Goal: Task Accomplishment & Management: Manage account settings

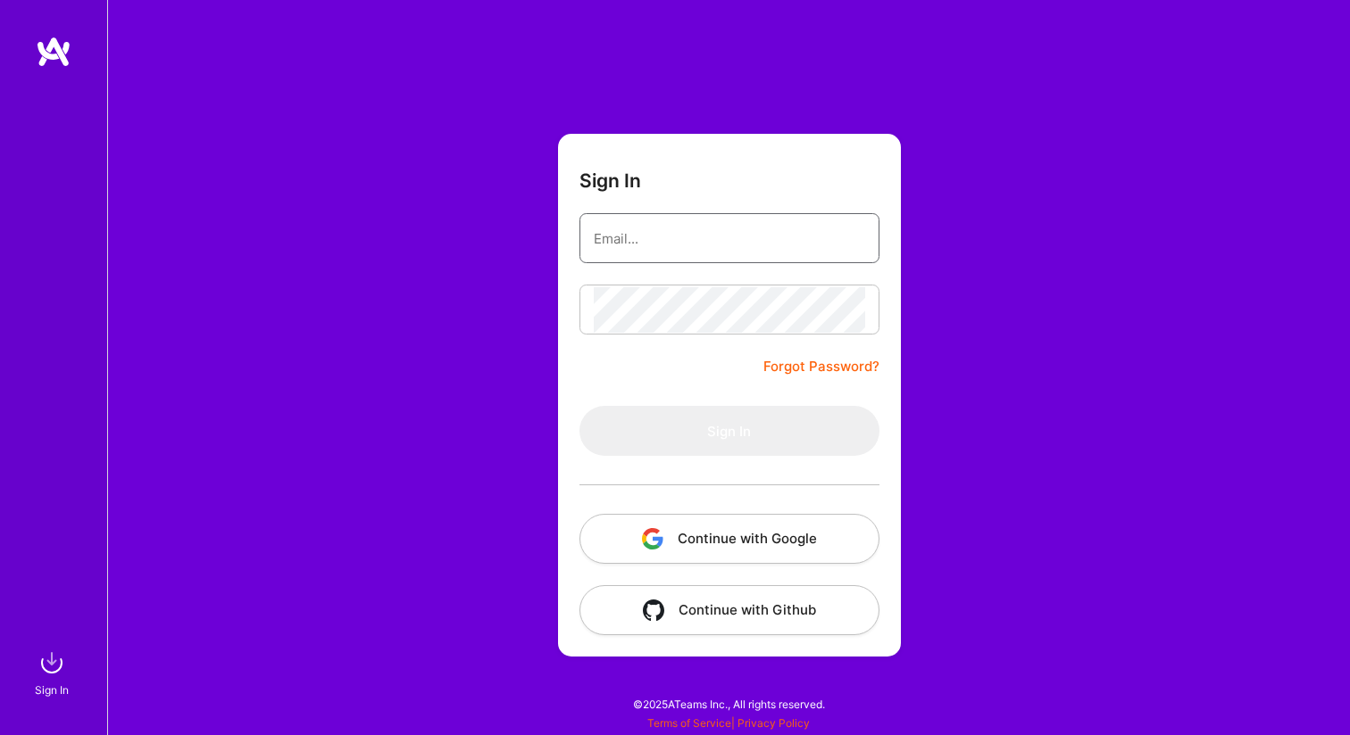
type input "[EMAIL_ADDRESS][DOMAIN_NAME]"
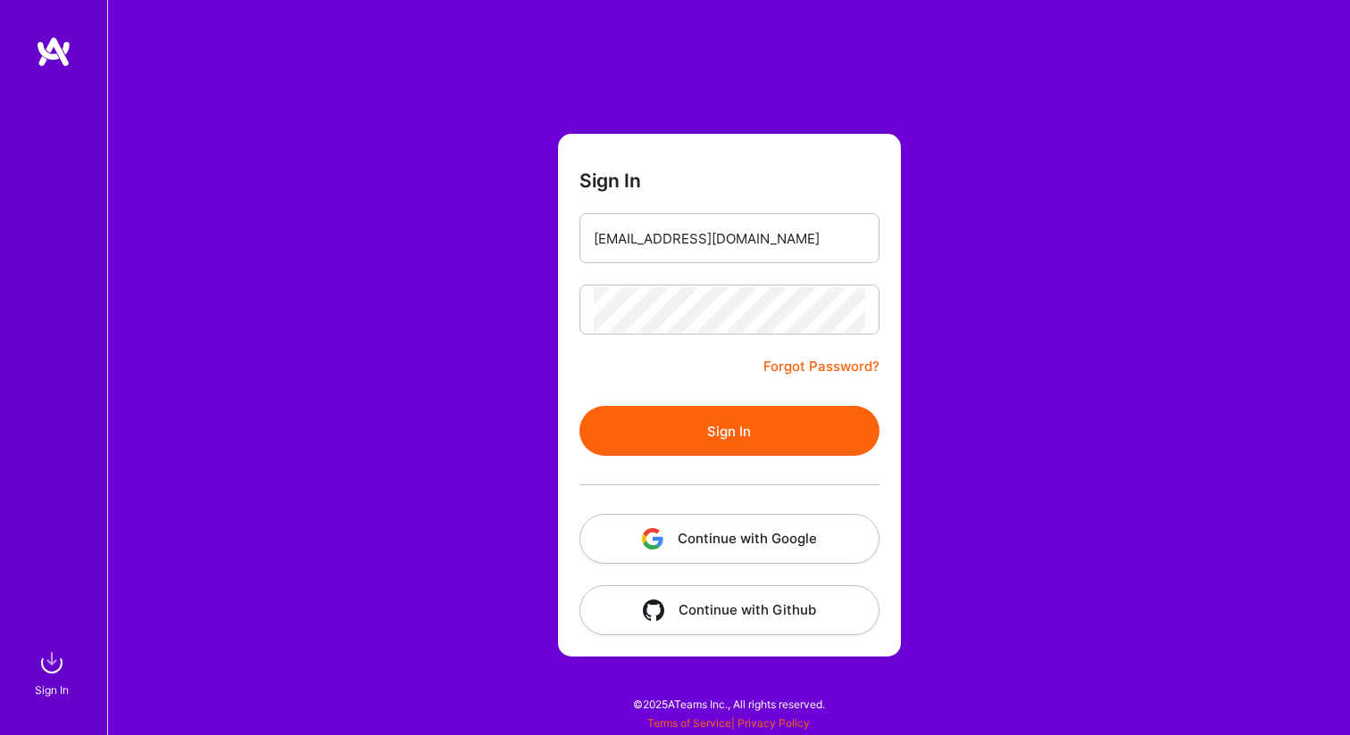
click at [735, 445] on button "Sign In" at bounding box center [729, 431] width 300 height 50
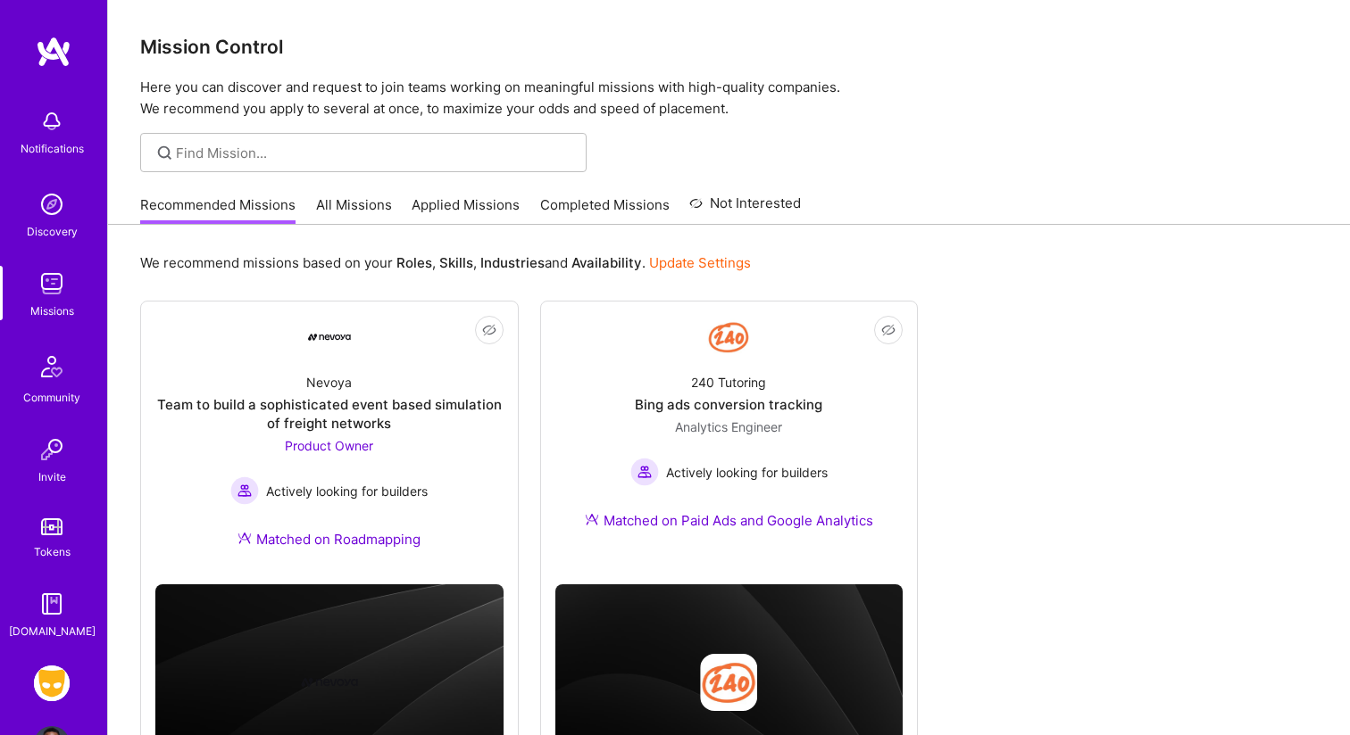
scroll to position [62, 0]
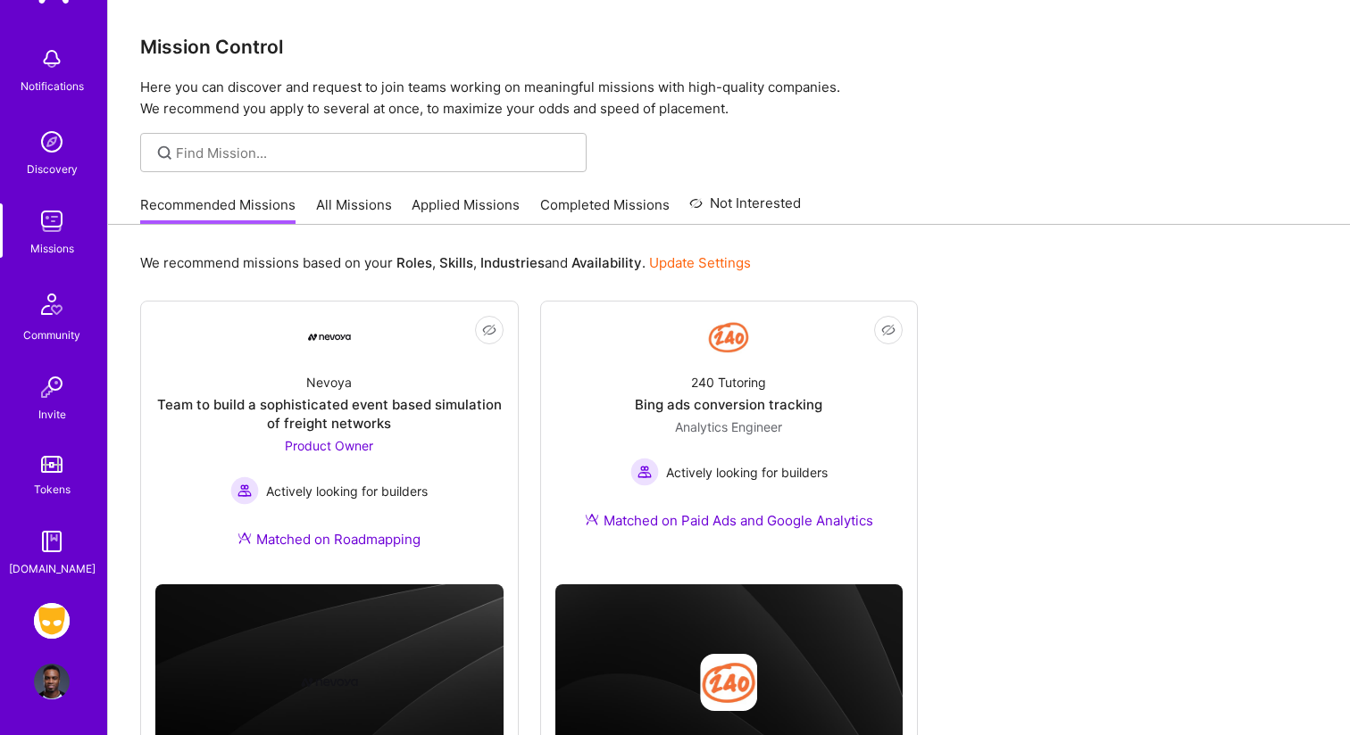
click at [64, 691] on img at bounding box center [52, 682] width 36 height 36
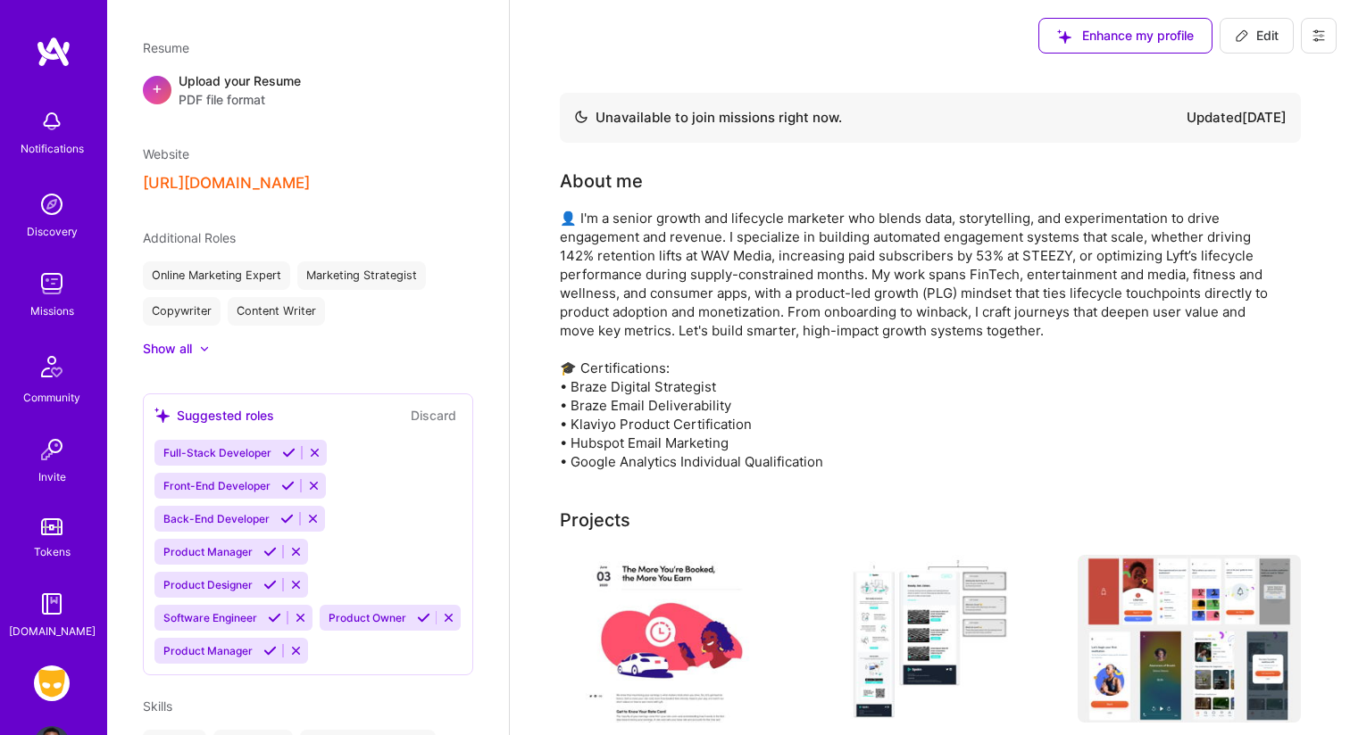
scroll to position [62, 0]
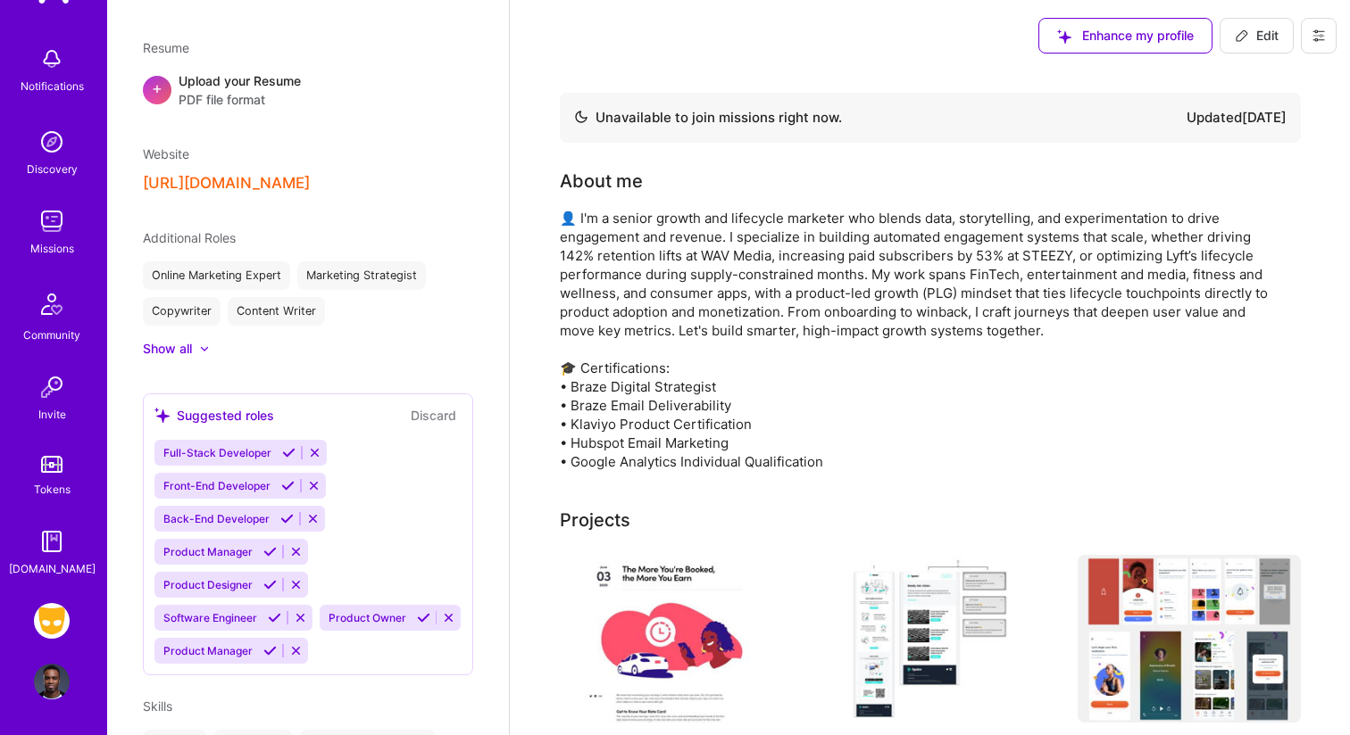
click at [62, 619] on img at bounding box center [52, 621] width 36 height 36
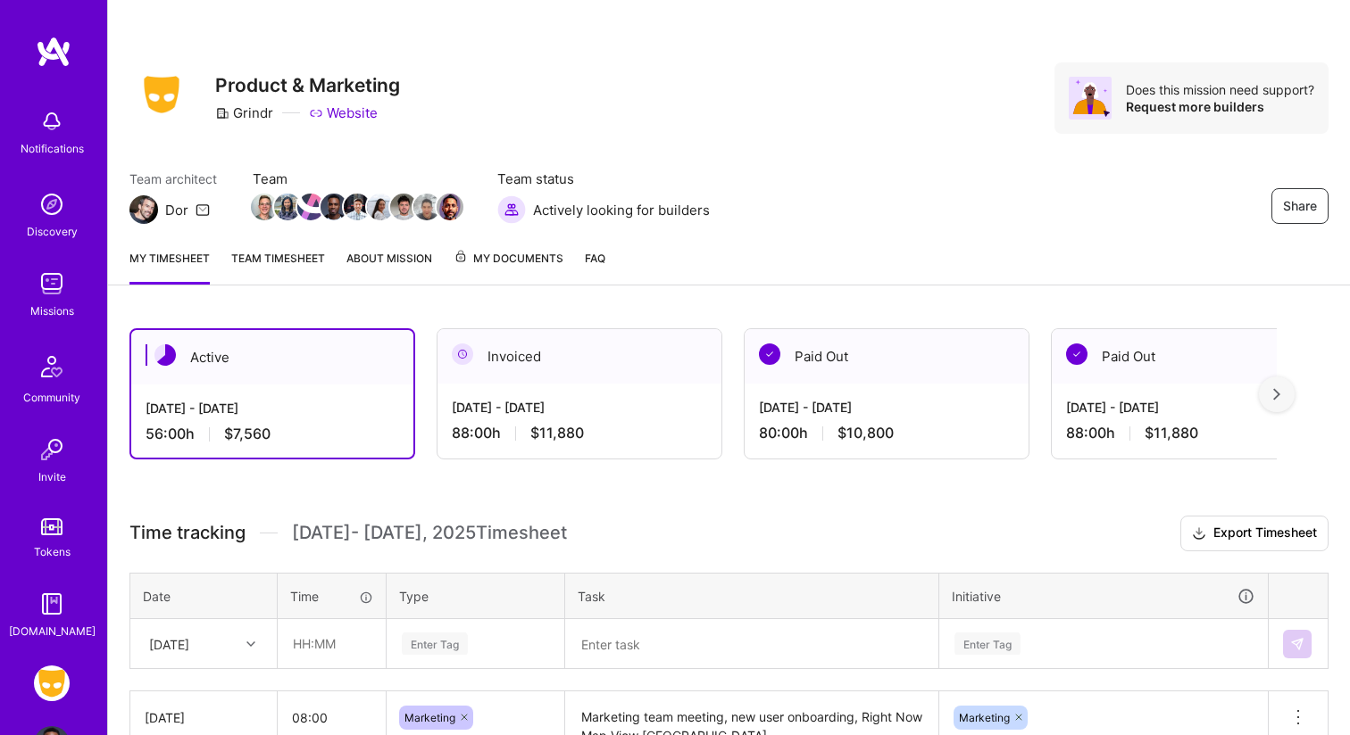
click at [535, 251] on span "My Documents" at bounding box center [508, 259] width 110 height 20
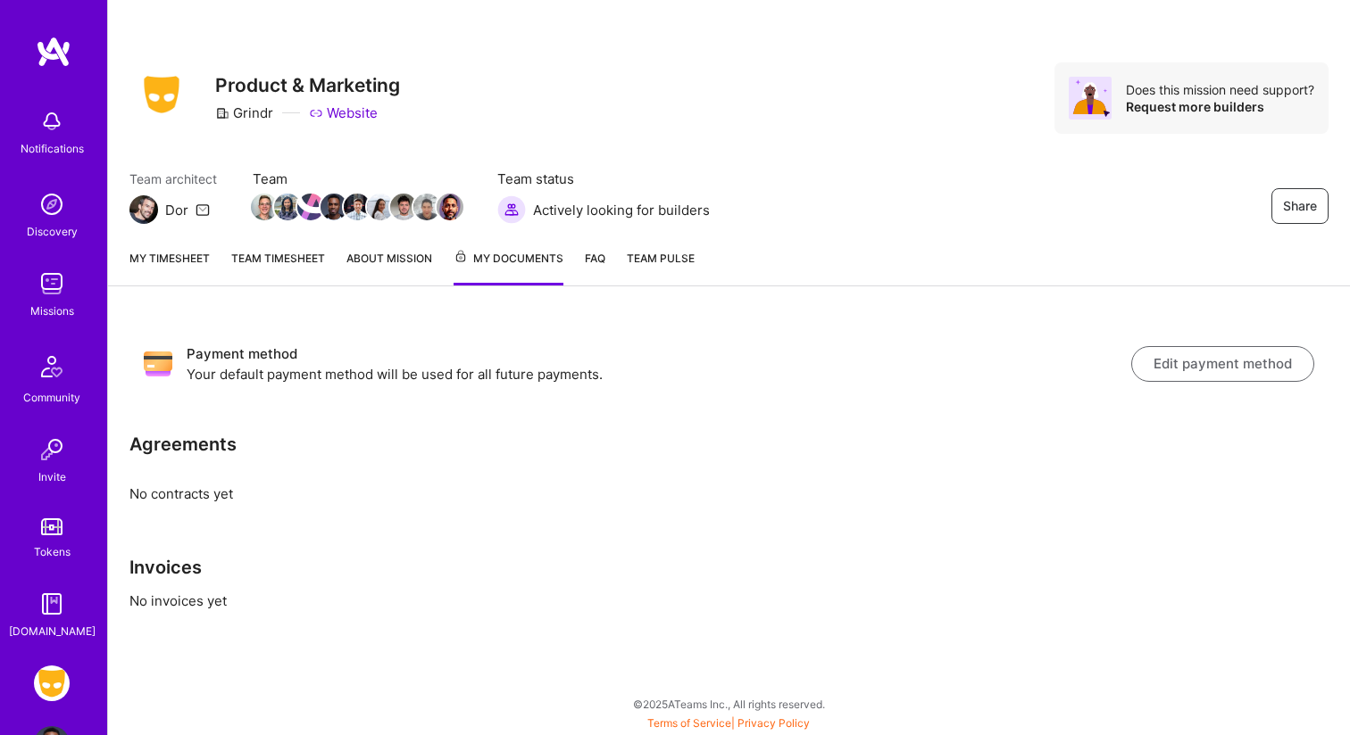
click at [394, 261] on link "About Mission" at bounding box center [389, 267] width 86 height 37
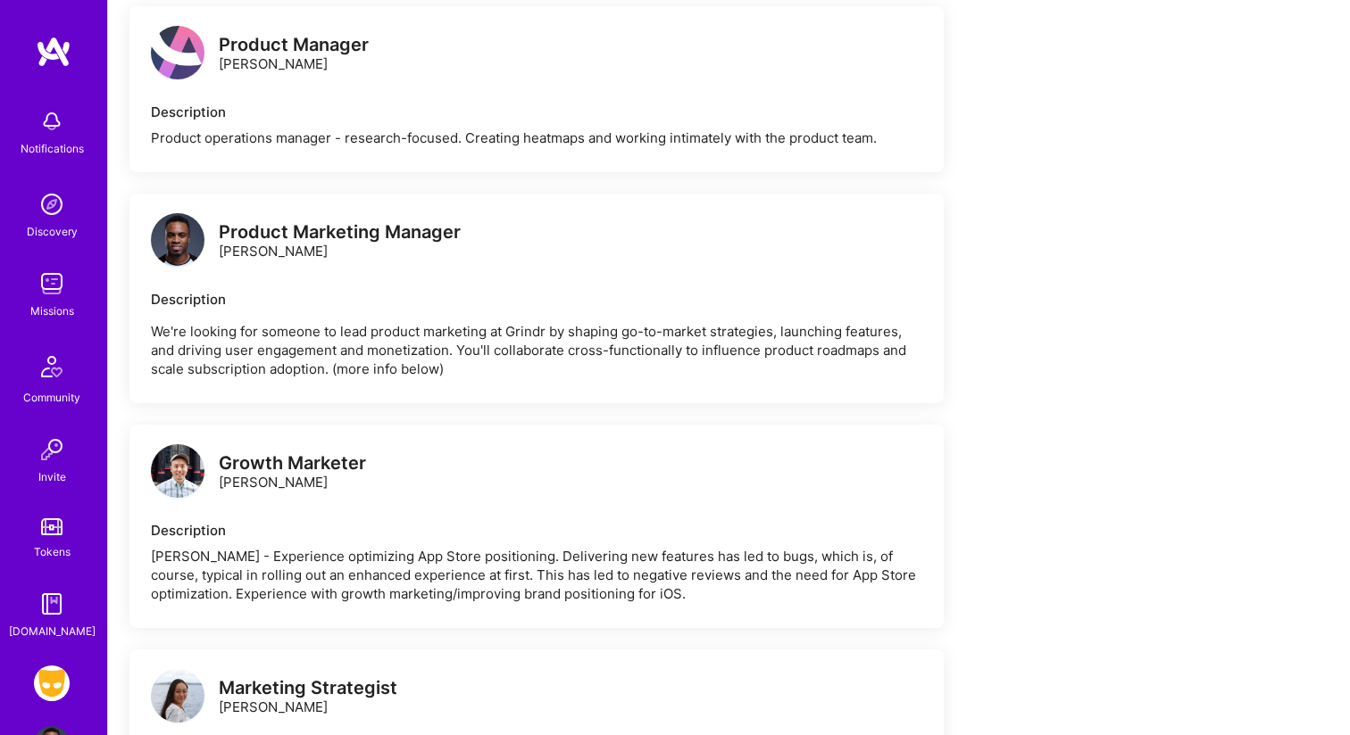
scroll to position [2352, 0]
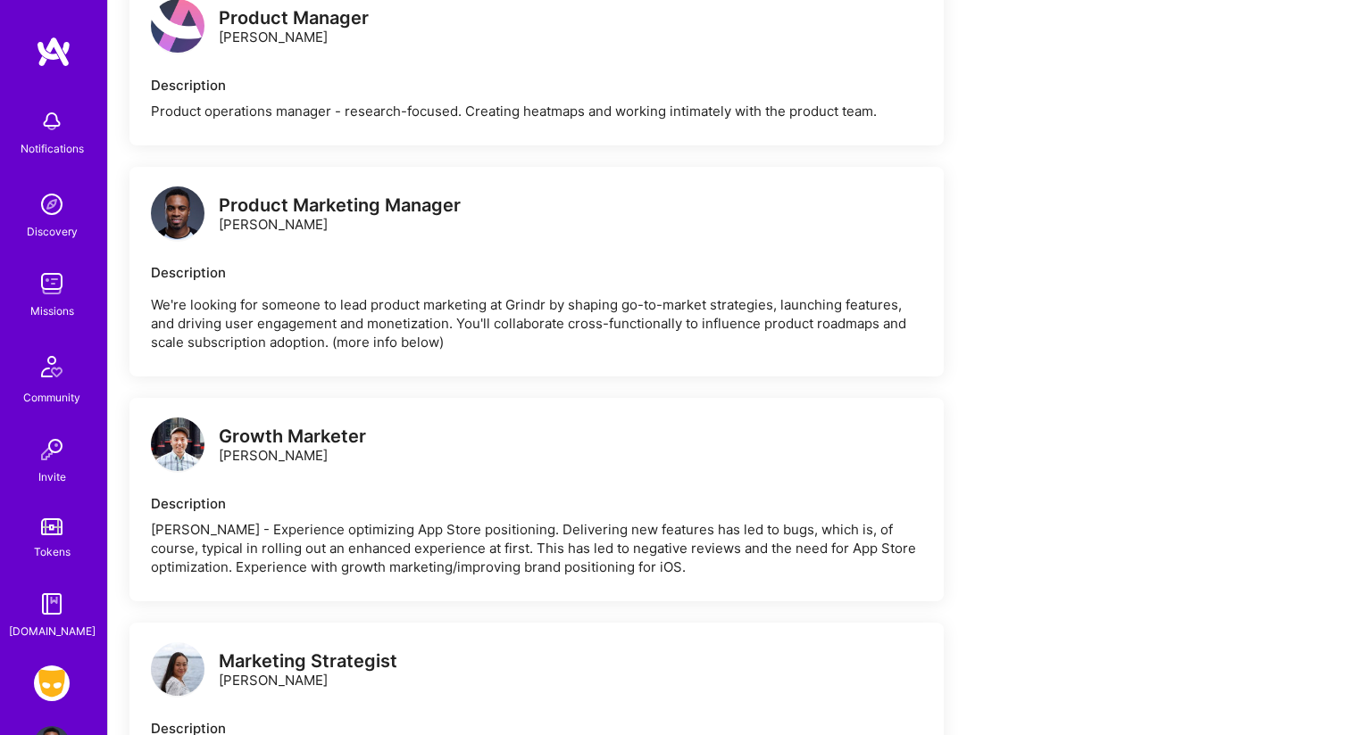
click at [252, 295] on p "We're looking for someone to lead product marketing at Grindr by shaping go-to-…" at bounding box center [536, 323] width 771 height 56
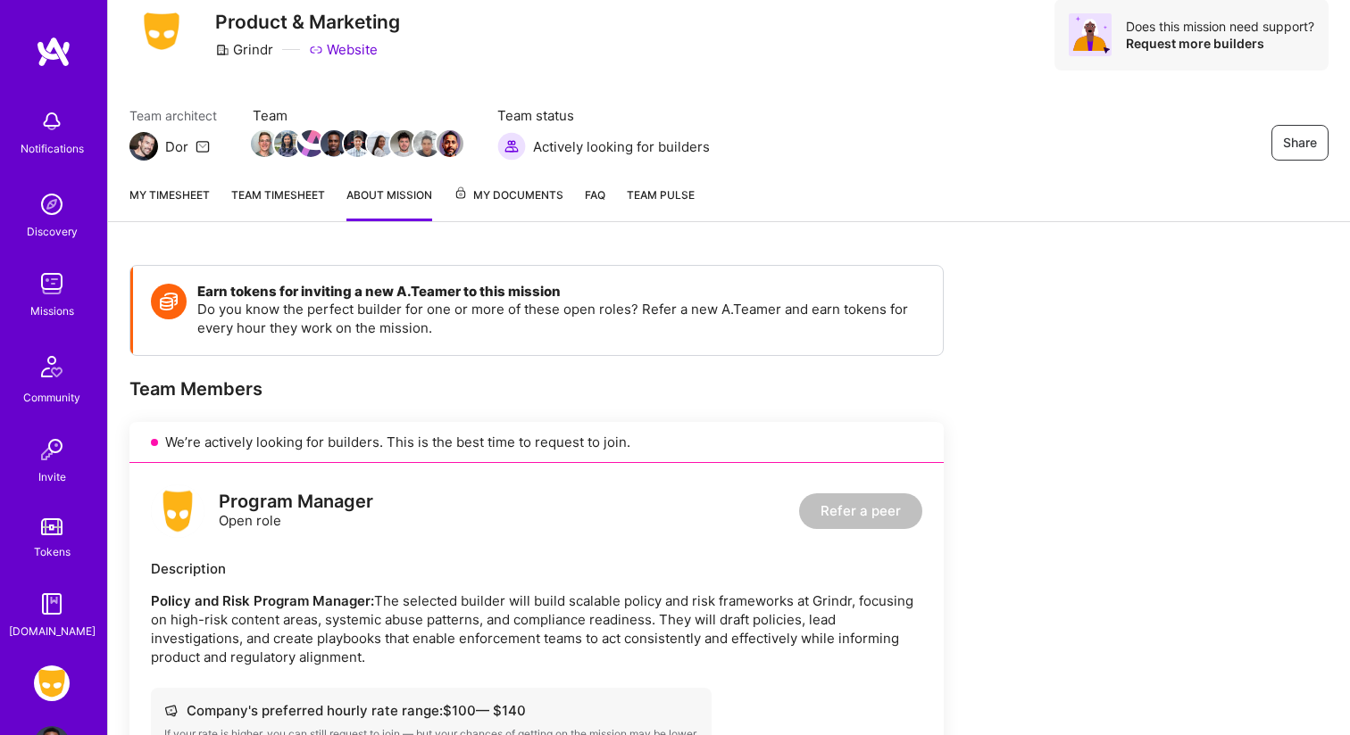
scroll to position [29, 0]
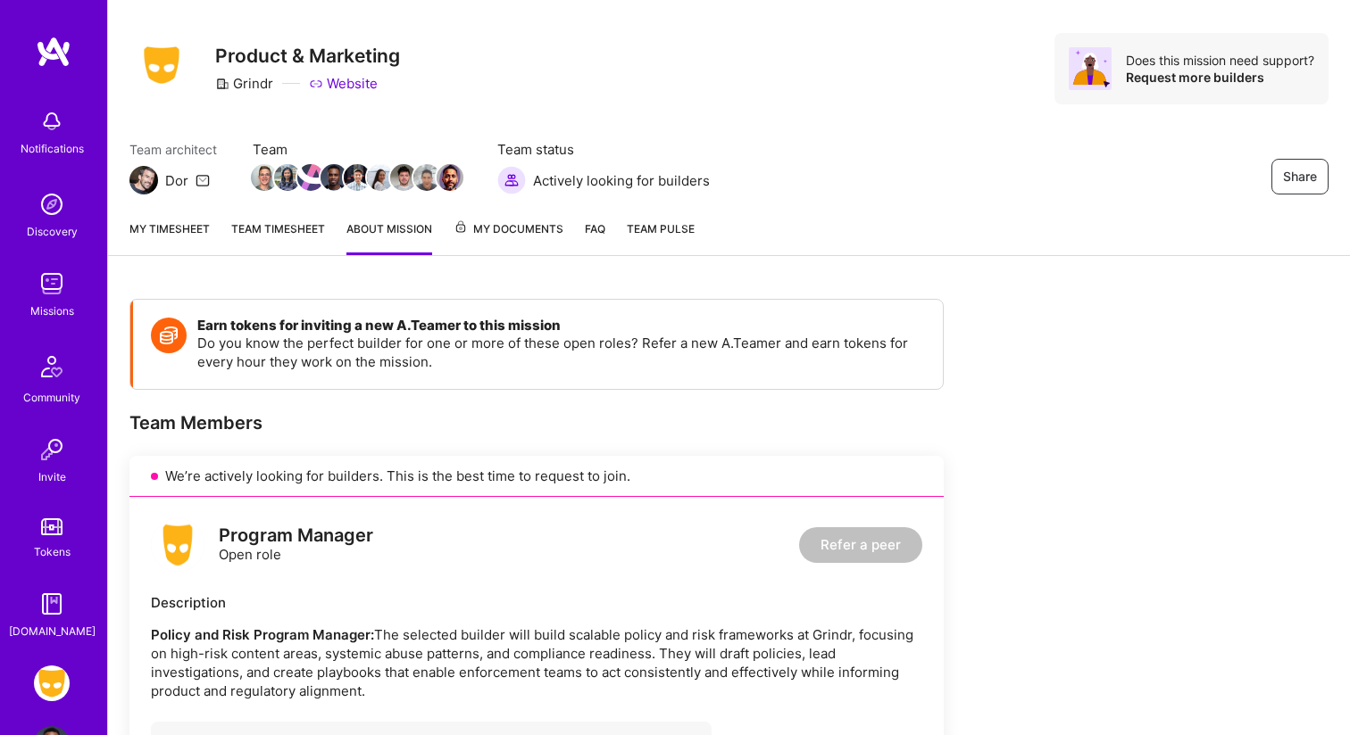
click at [274, 218] on div "My timesheet Team timesheet About Mission My Documents FAQ Team Pulse" at bounding box center [729, 230] width 1242 height 51
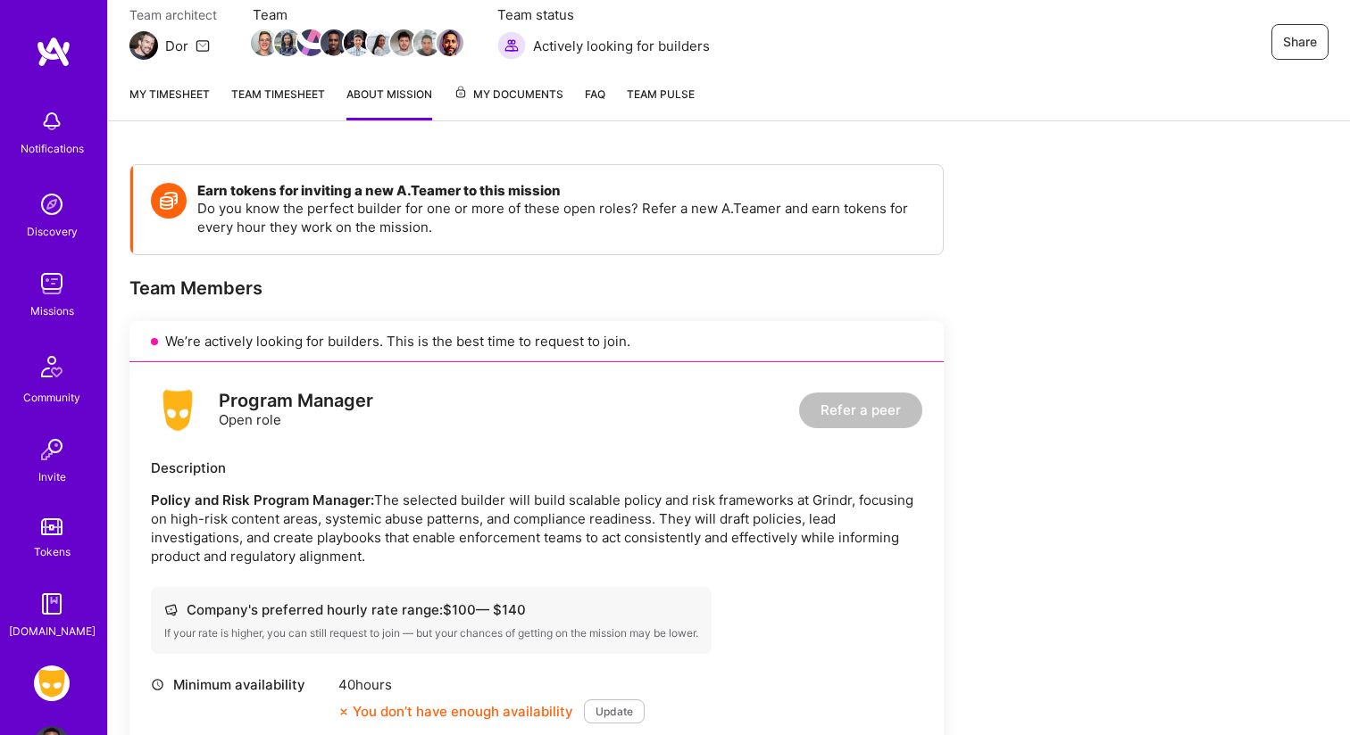
scroll to position [157, 0]
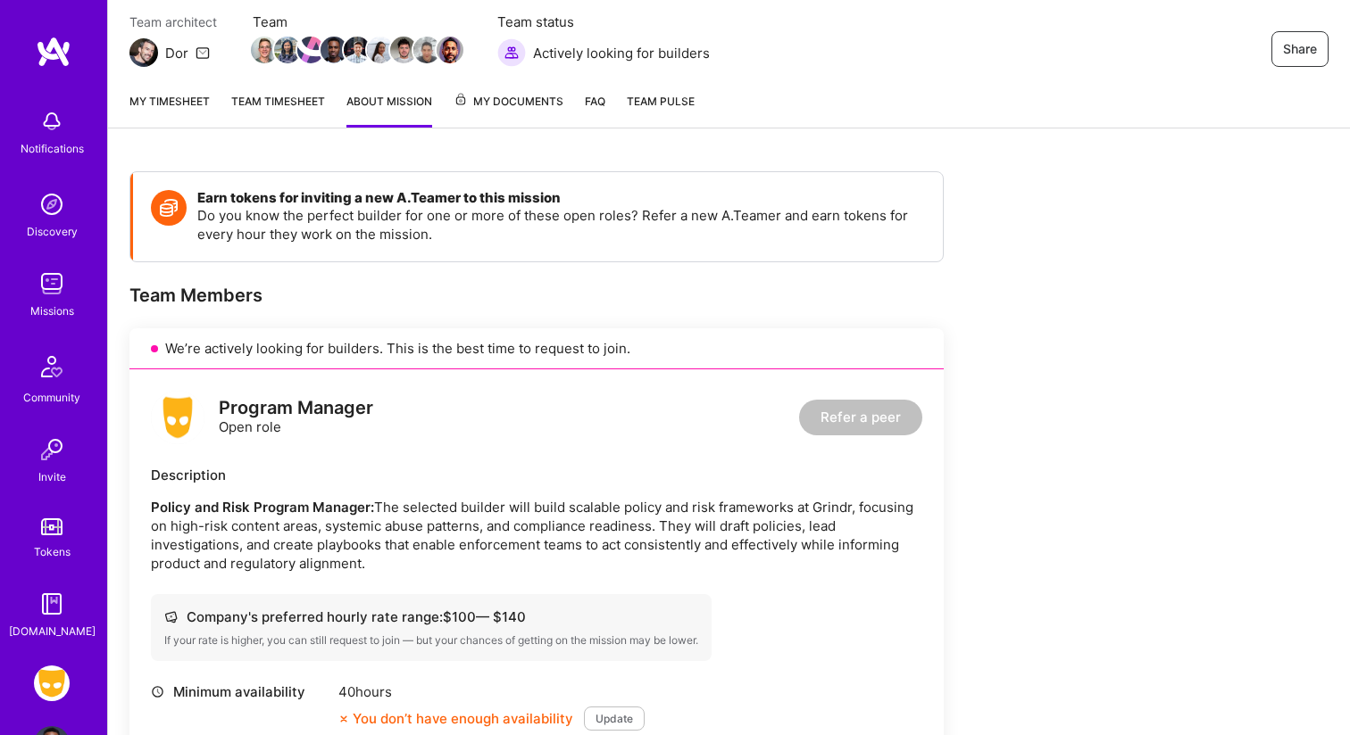
click at [502, 102] on span "My Documents" at bounding box center [508, 102] width 110 height 20
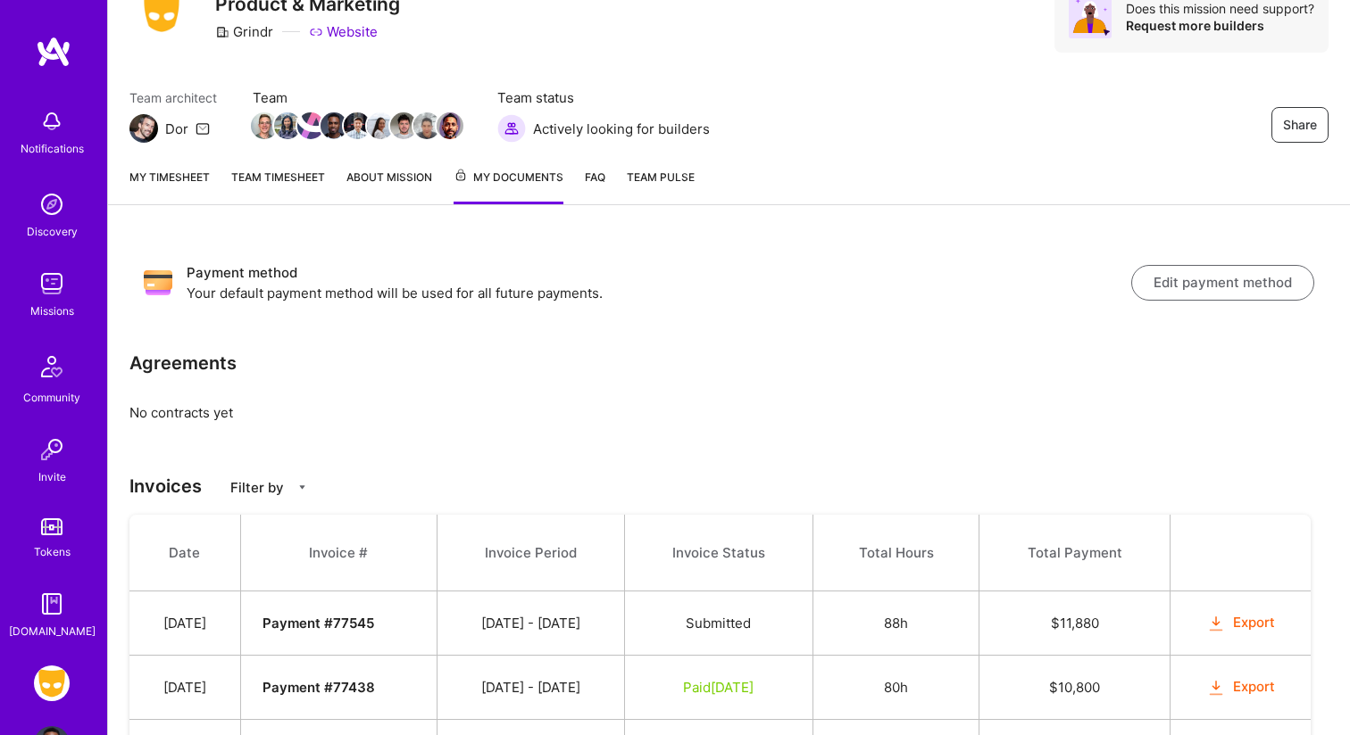
scroll to position [32, 0]
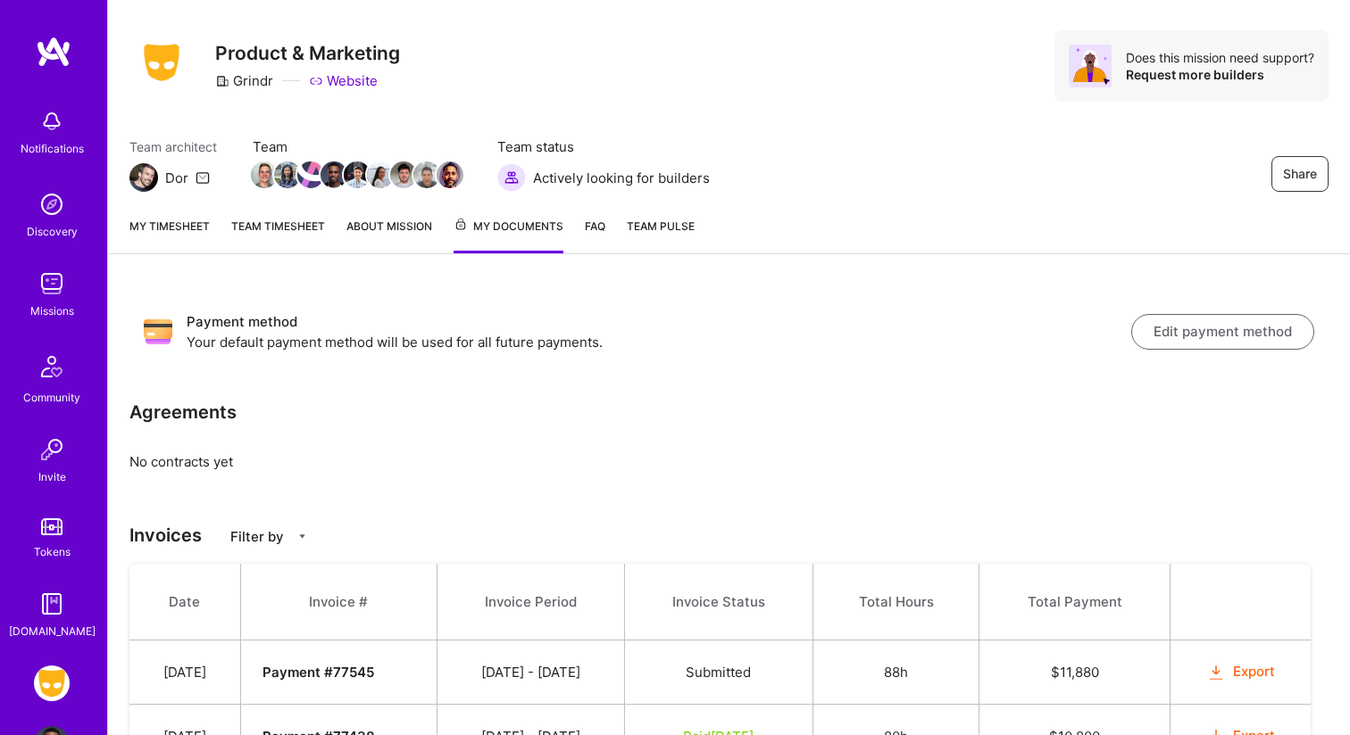
click at [583, 226] on div "My timesheet Team timesheet About Mission My Documents FAQ Team Pulse" at bounding box center [729, 229] width 1242 height 52
click at [592, 227] on link "FAQ" at bounding box center [595, 235] width 21 height 37
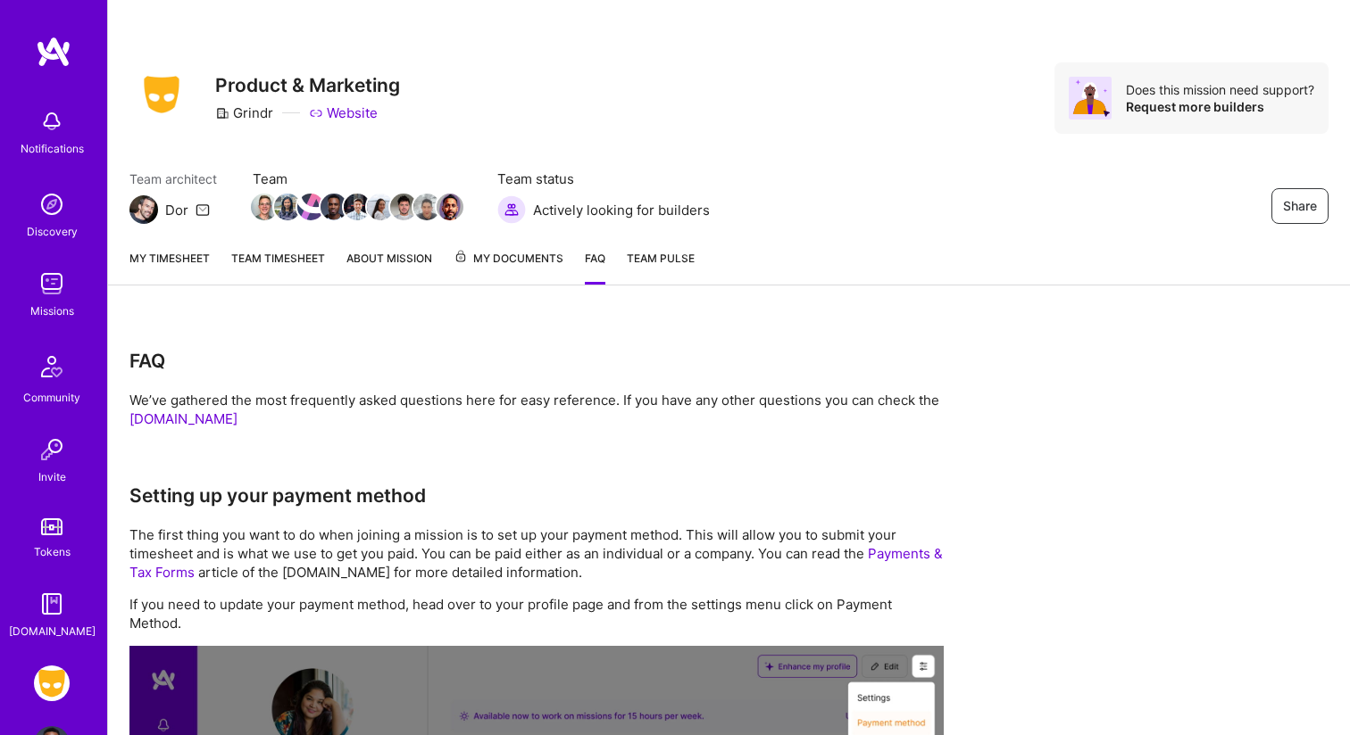
click at [688, 264] on link "Team Pulse" at bounding box center [661, 267] width 68 height 36
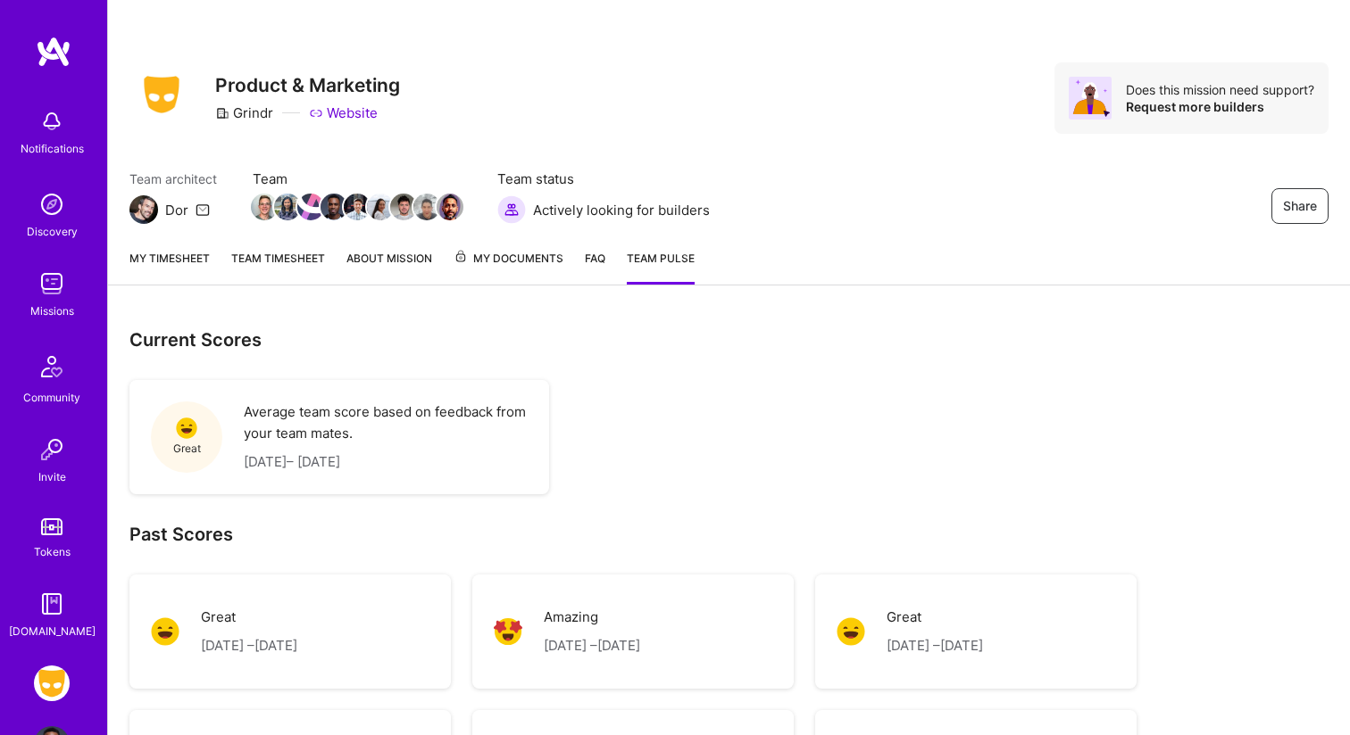
click at [368, 261] on link "About Mission" at bounding box center [389, 267] width 86 height 36
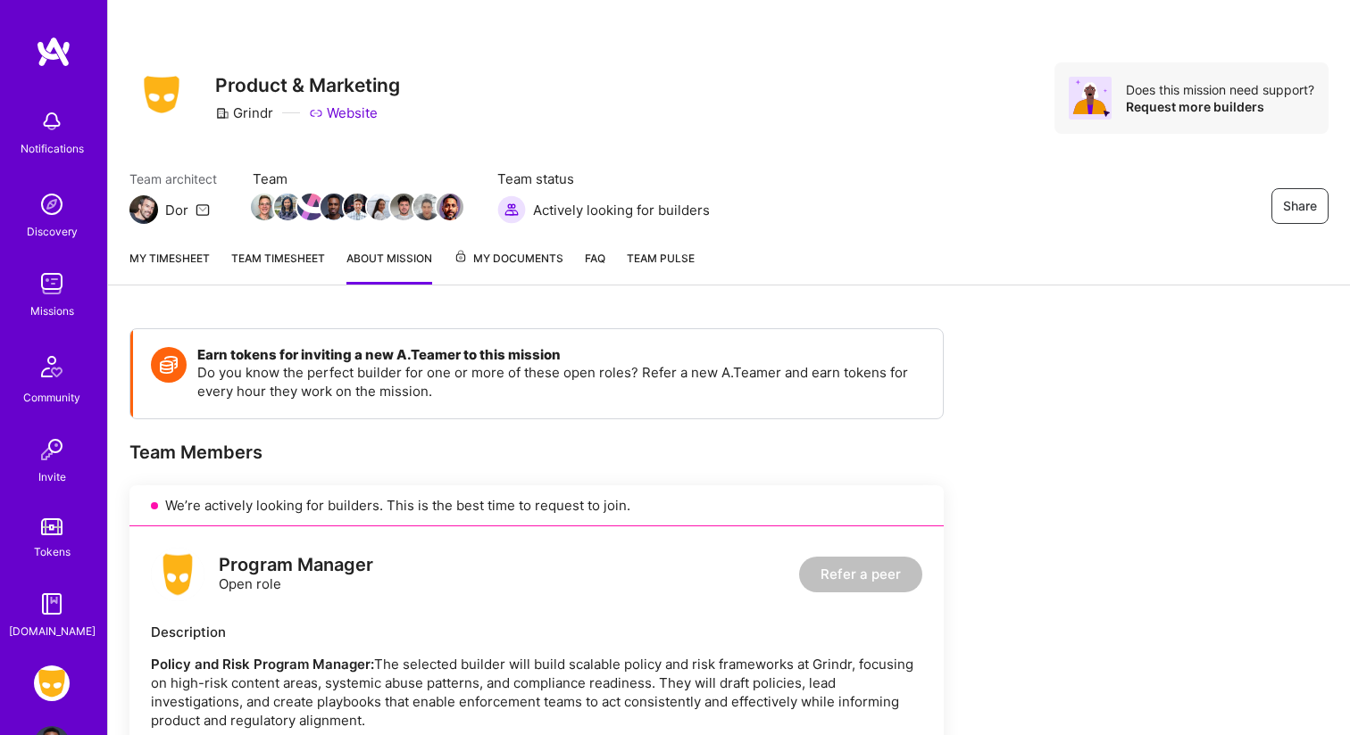
click at [654, 252] on span "Team Pulse" at bounding box center [661, 258] width 68 height 13
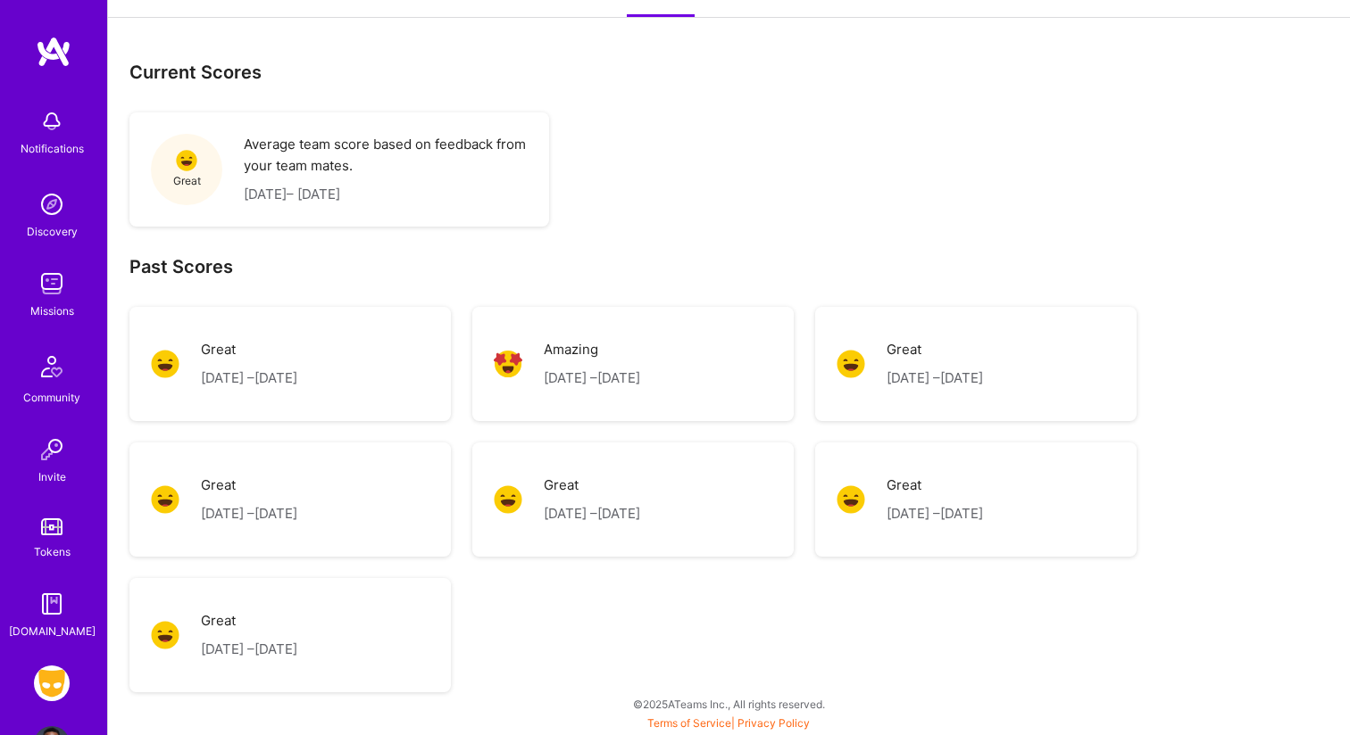
click at [415, 187] on p "August 31, 2025 – September 15, 2025" at bounding box center [386, 194] width 284 height 21
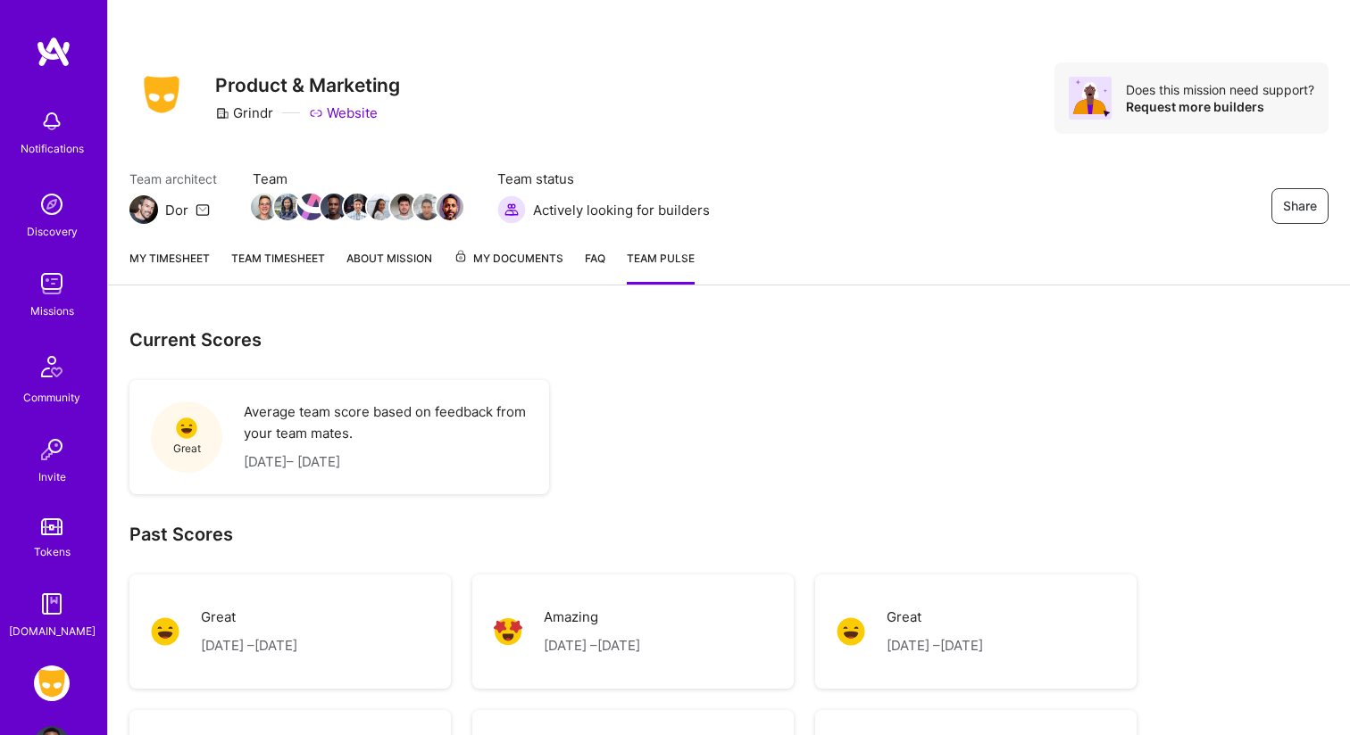
click at [293, 257] on link "Team timesheet" at bounding box center [278, 267] width 94 height 36
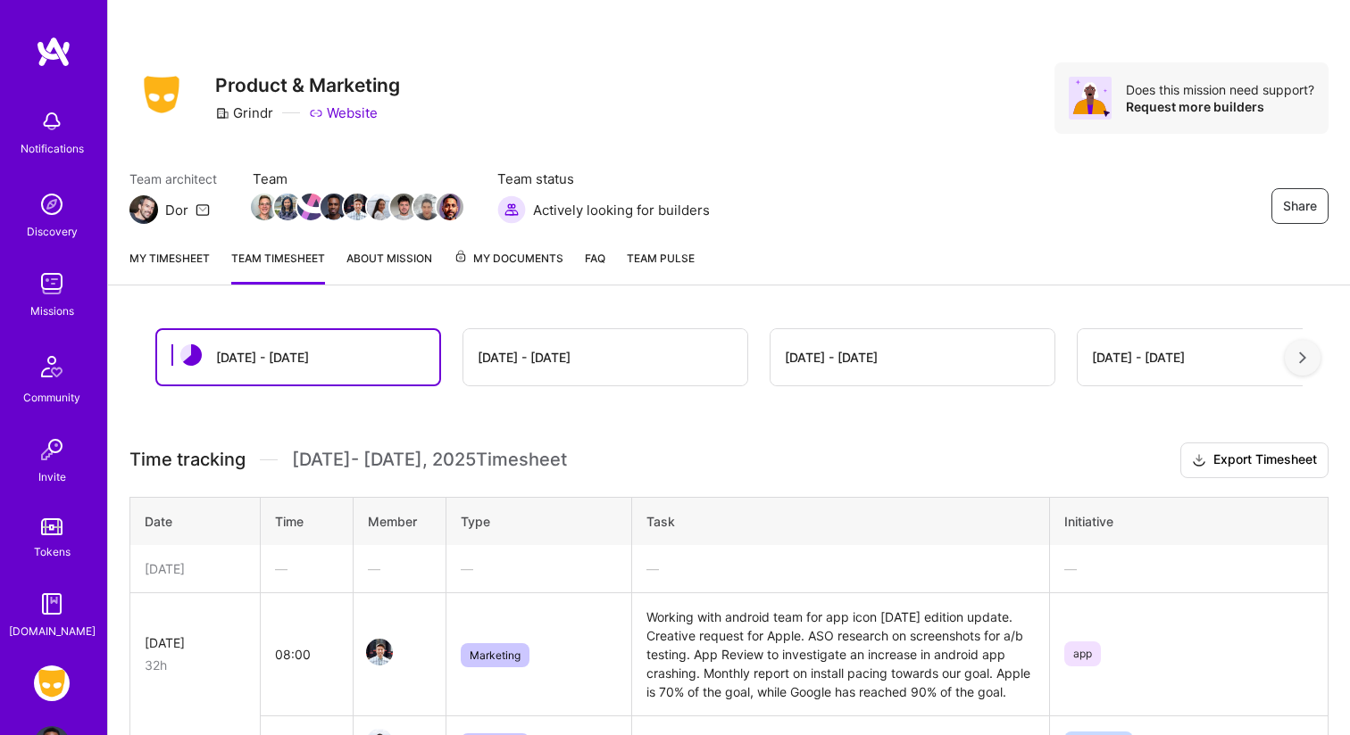
click at [163, 252] on link "My timesheet" at bounding box center [169, 267] width 80 height 36
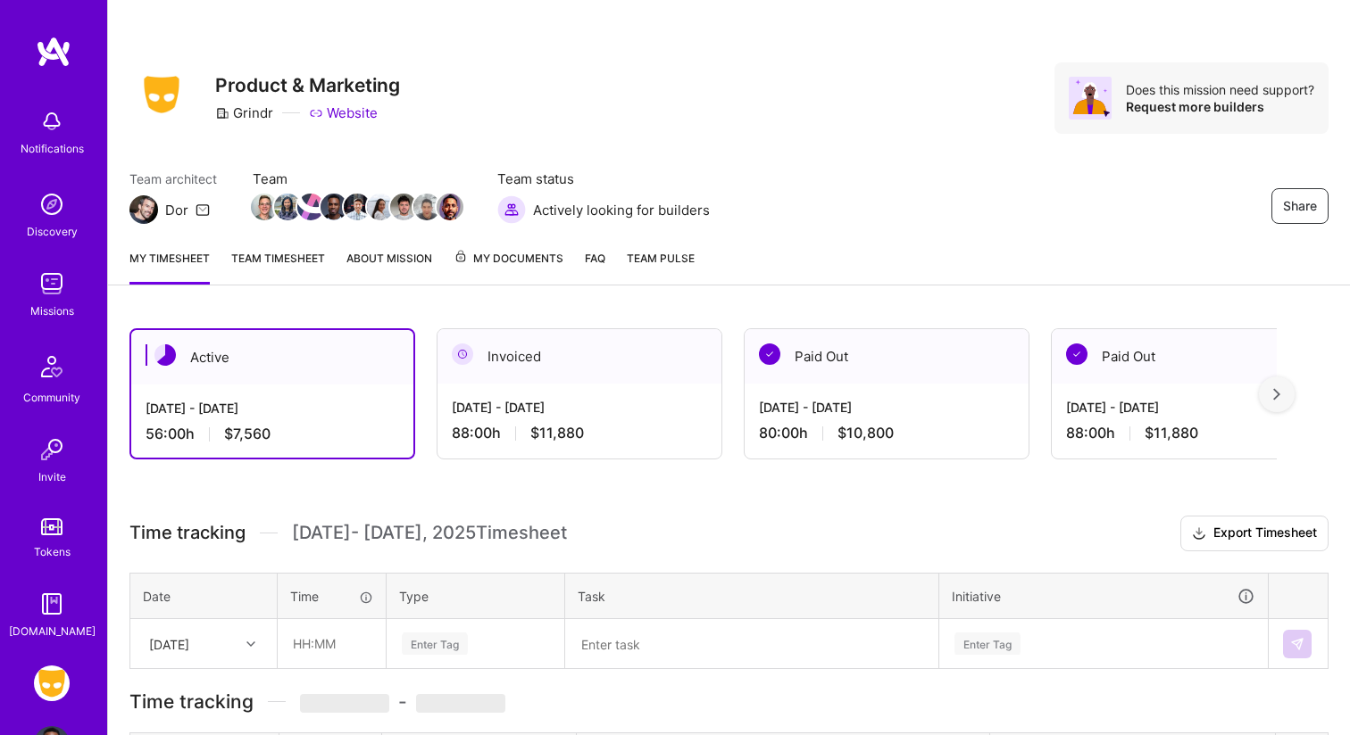
scroll to position [460, 0]
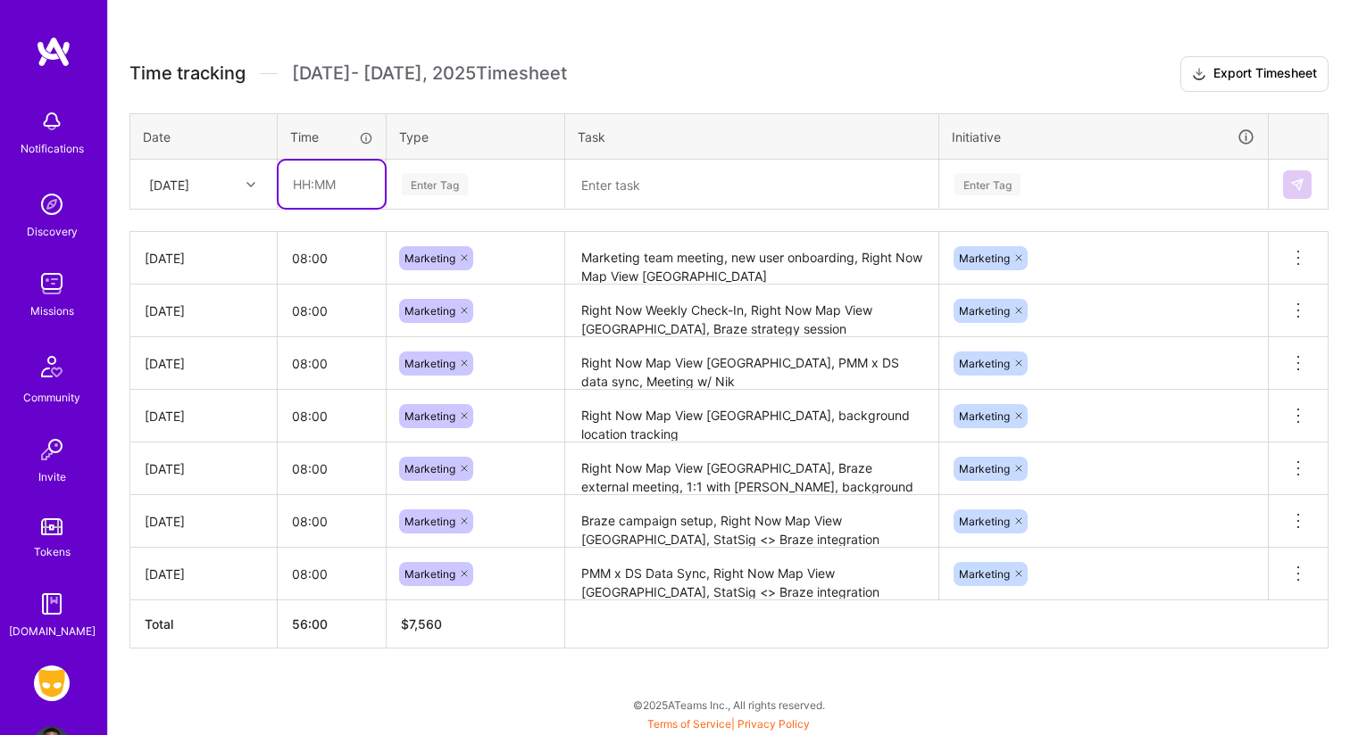
click at [323, 180] on input "text" at bounding box center [331, 184] width 106 height 47
type input "08:00"
click at [494, 179] on div "Enter Tag" at bounding box center [475, 184] width 151 height 22
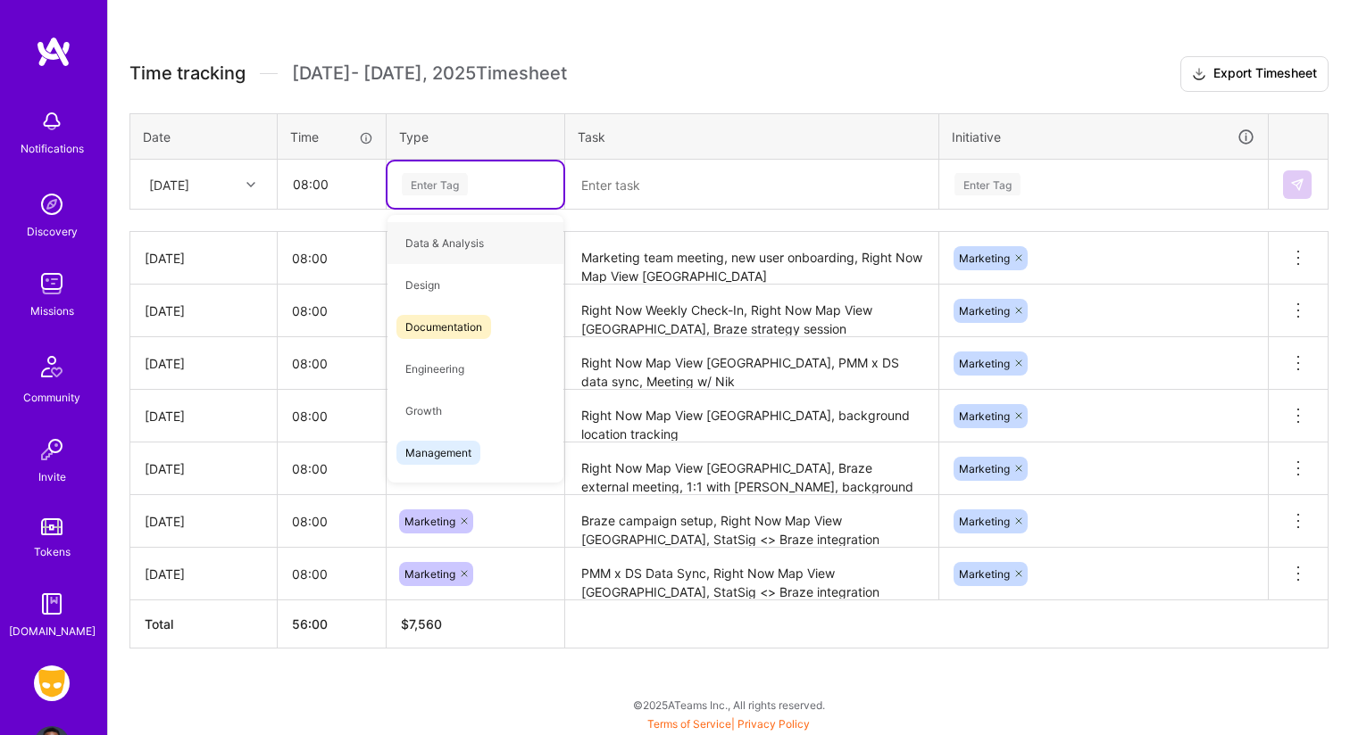
type input "m"
type input "ma"
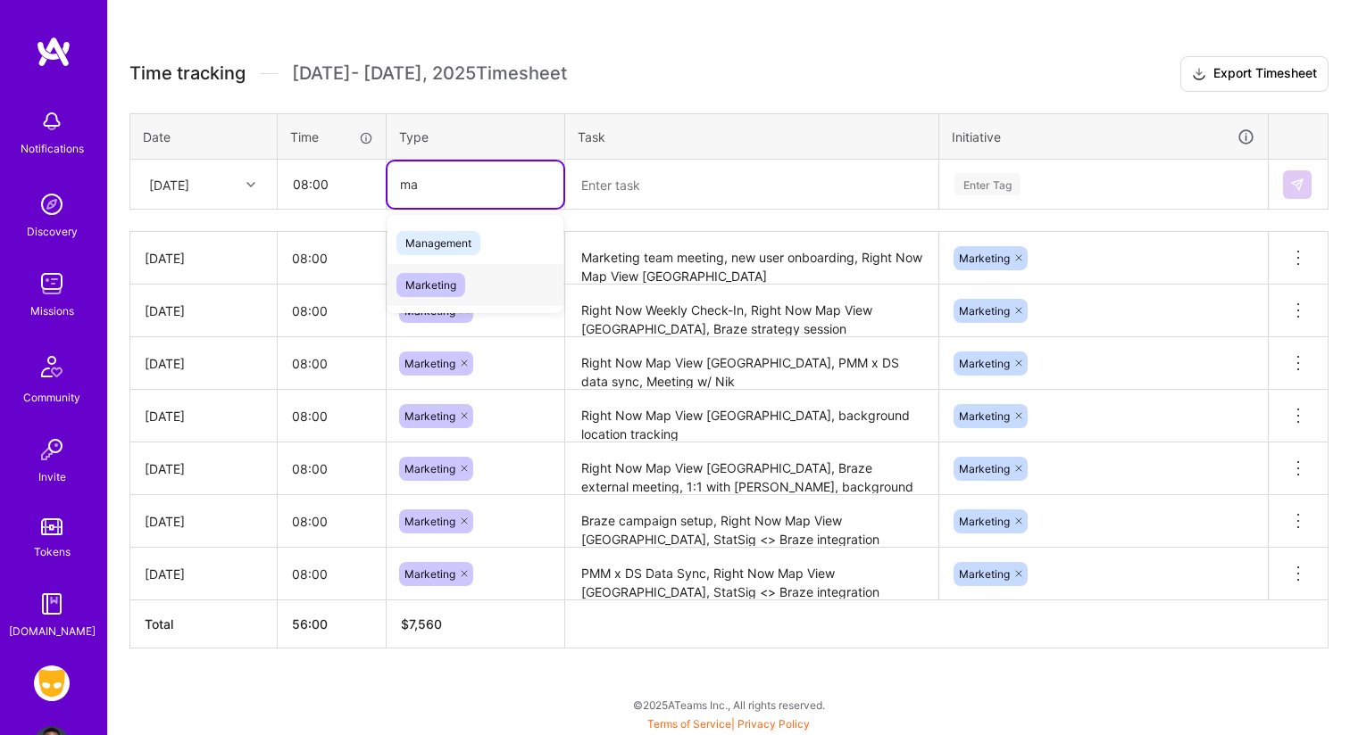
click at [514, 278] on div "Marketing" at bounding box center [475, 285] width 176 height 42
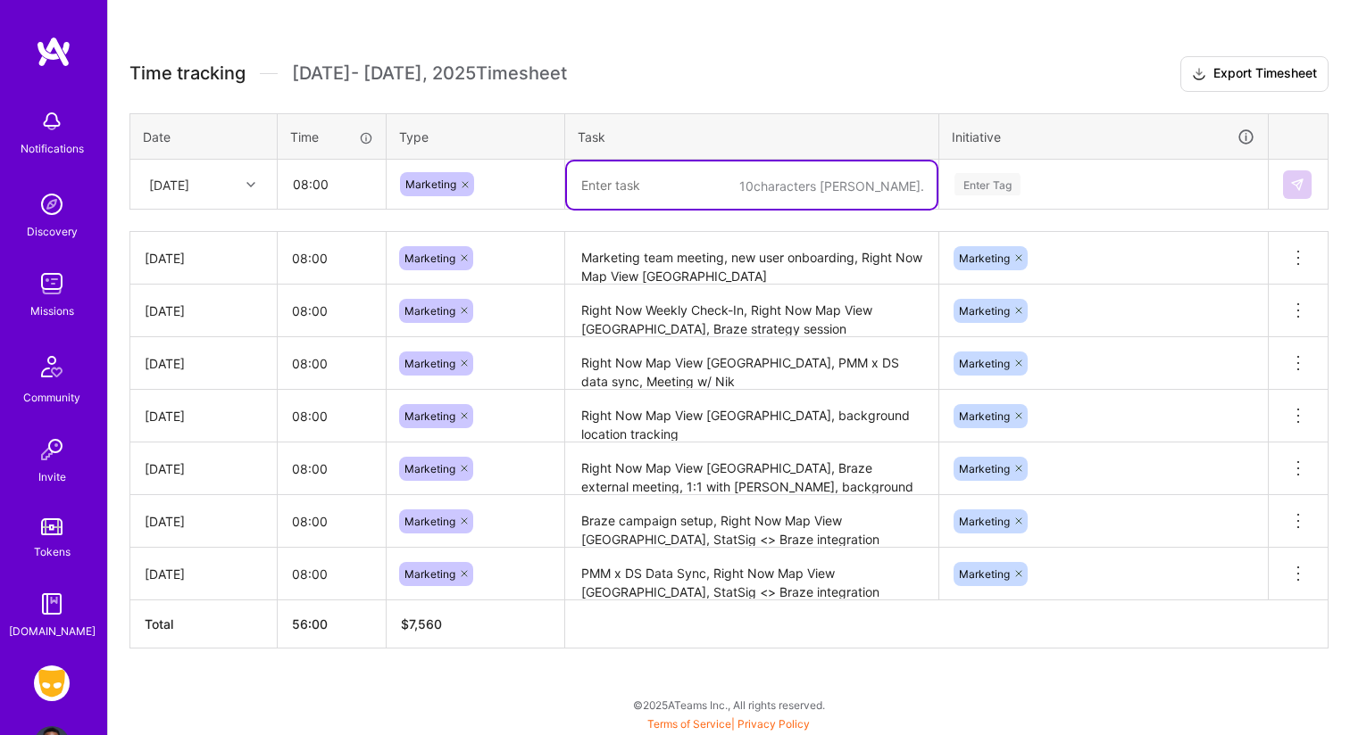
click at [631, 197] on textarea "To enrich screen reader interactions, please activate Accessibility in Grammarl…" at bounding box center [752, 185] width 370 height 47
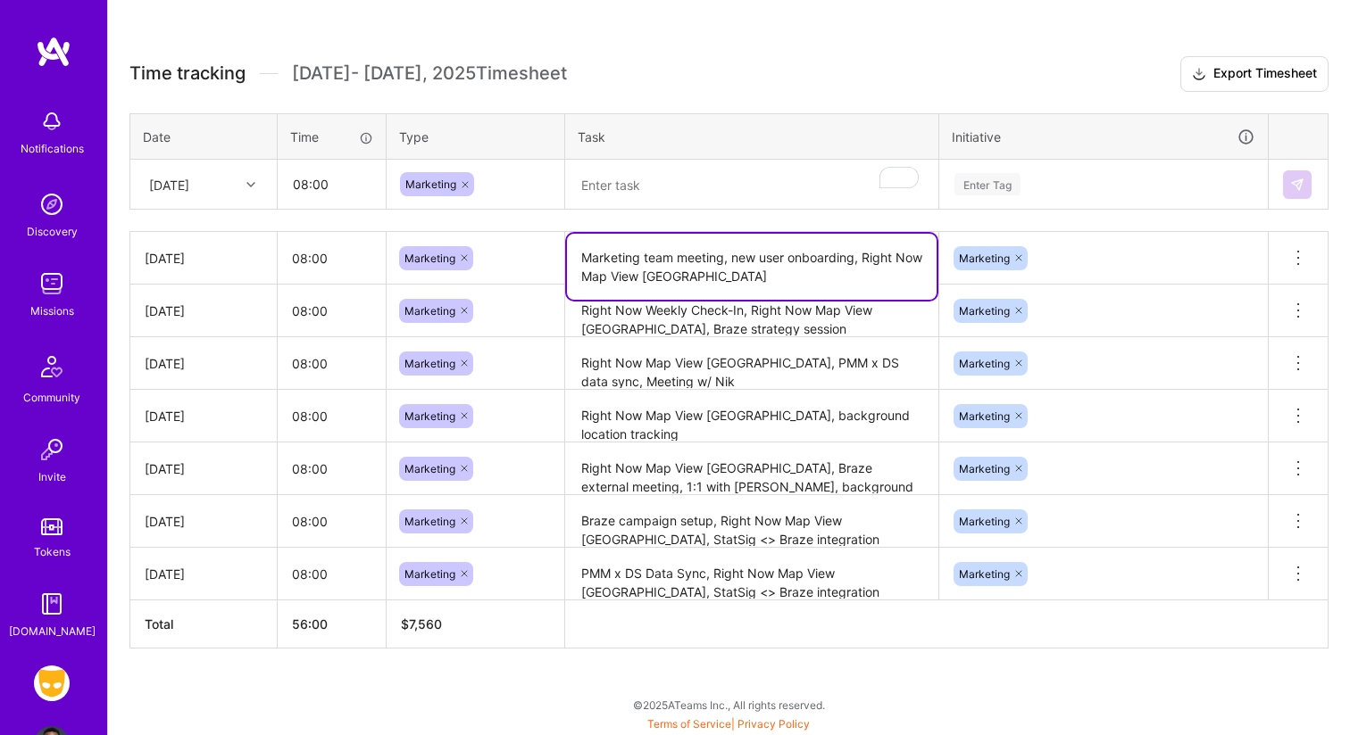
drag, startPoint x: 714, startPoint y: 274, endPoint x: 865, endPoint y: 263, distance: 151.2
click at [865, 263] on textarea "Marketing team meeting, new user onboarding, Right Now Map View [GEOGRAPHIC_DAT…" at bounding box center [752, 267] width 370 height 66
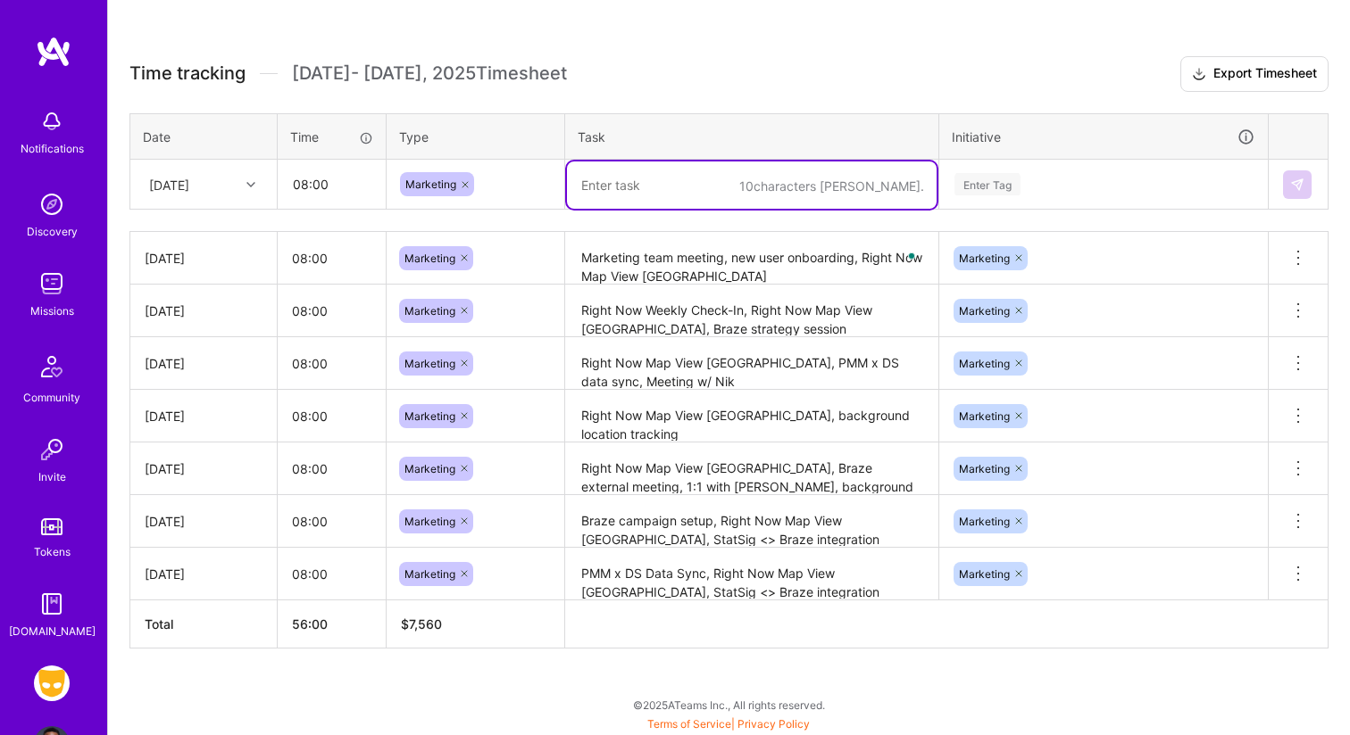
click at [710, 185] on textarea "To enrich screen reader interactions, please activate Accessibility in Grammarl…" at bounding box center [752, 185] width 370 height 47
paste textarea "Right Now Map View NYC"
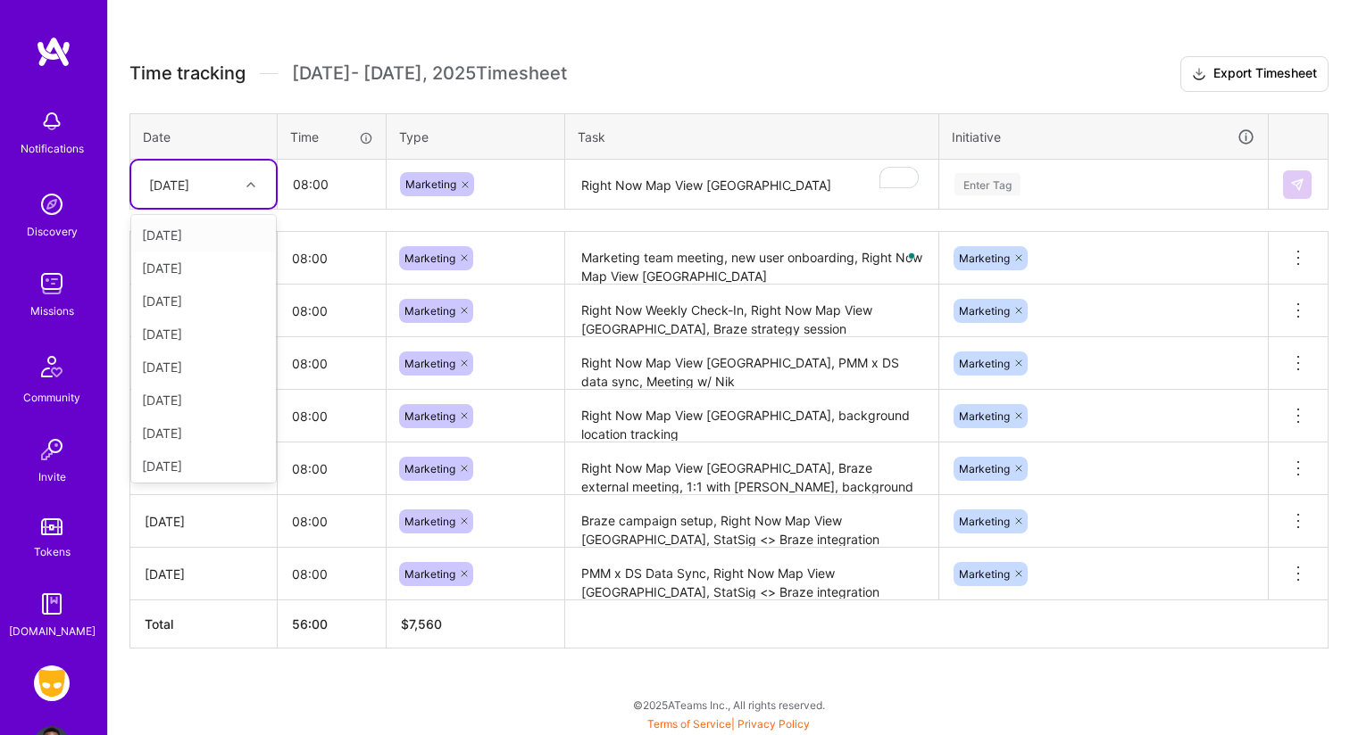
click at [189, 184] on div "[DATE]" at bounding box center [169, 184] width 40 height 19
click at [188, 462] on div "[DATE]" at bounding box center [203, 462] width 145 height 33
click at [765, 194] on textarea "Right Now Map View NYC" at bounding box center [752, 185] width 370 height 47
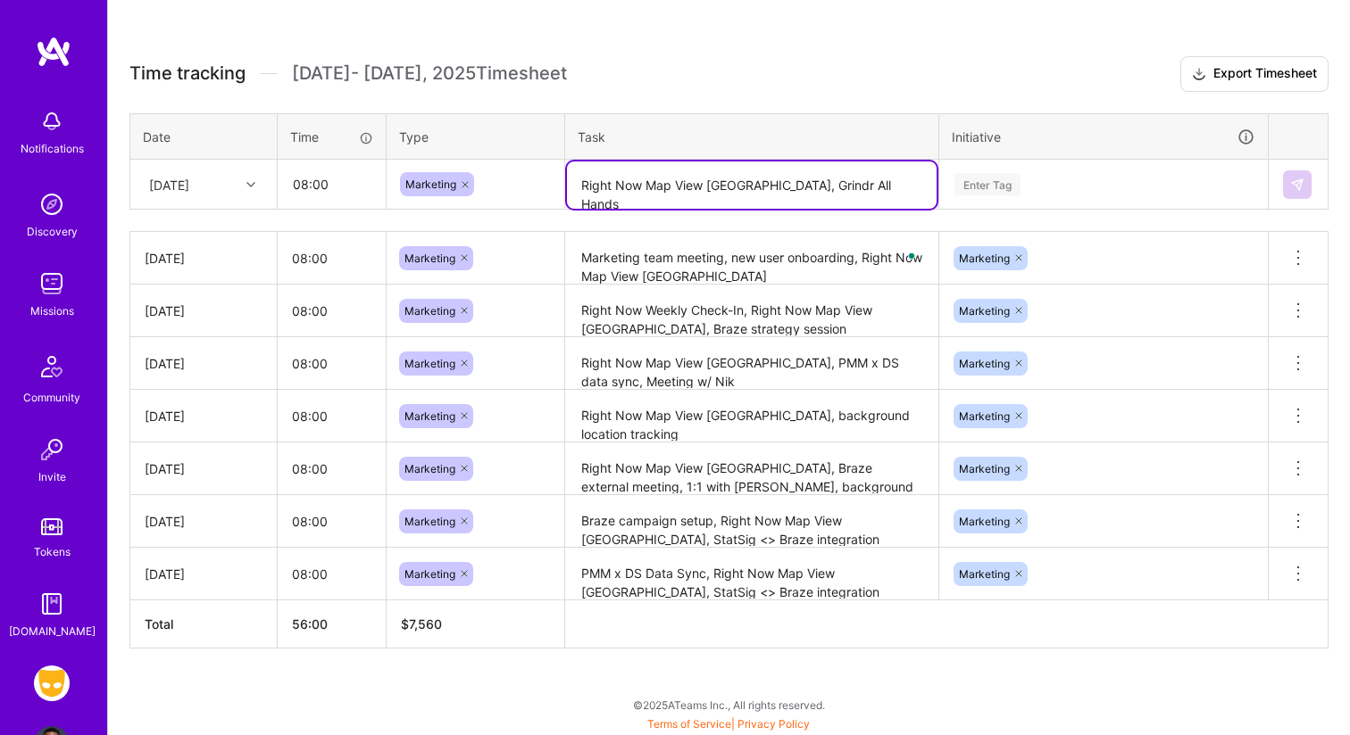
type textarea "Right Now Map View [GEOGRAPHIC_DATA], Grindr All Hands"
click at [951, 179] on div "Enter Tag" at bounding box center [1103, 185] width 327 height 46
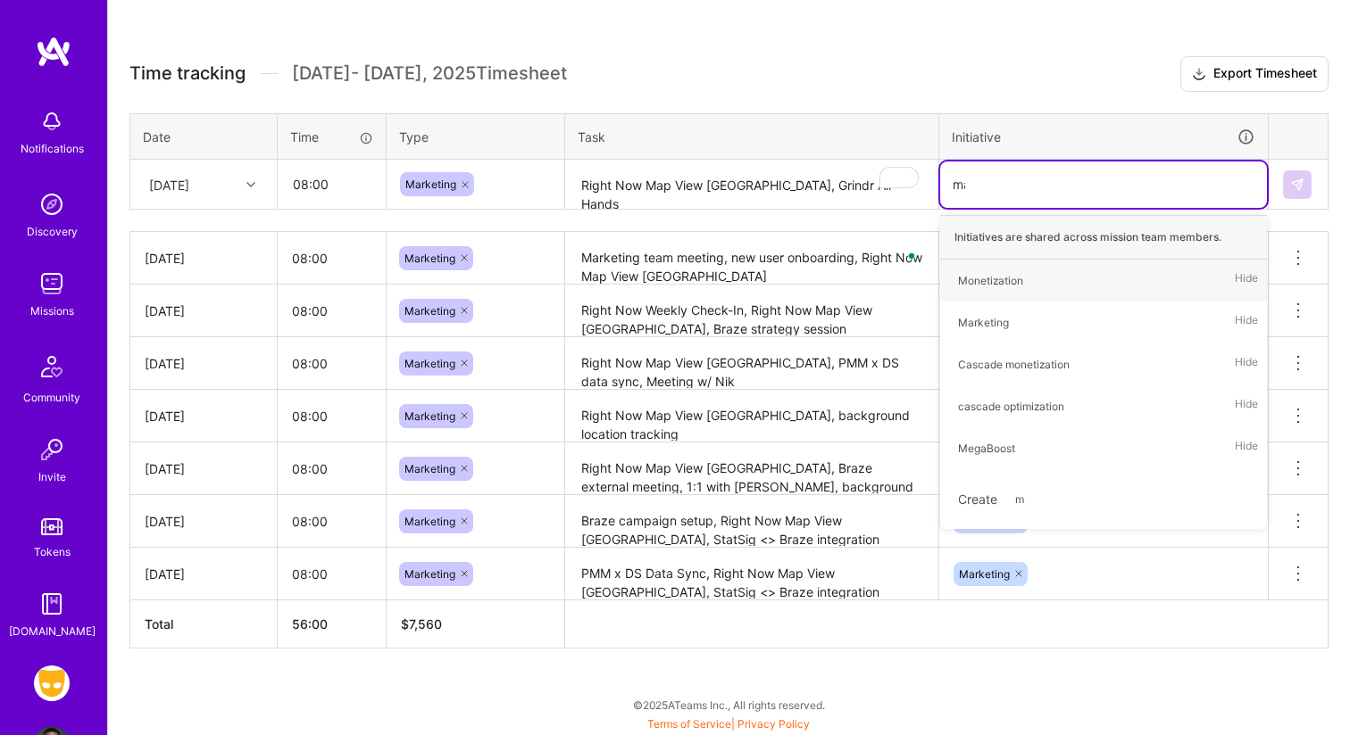
type input "mark"
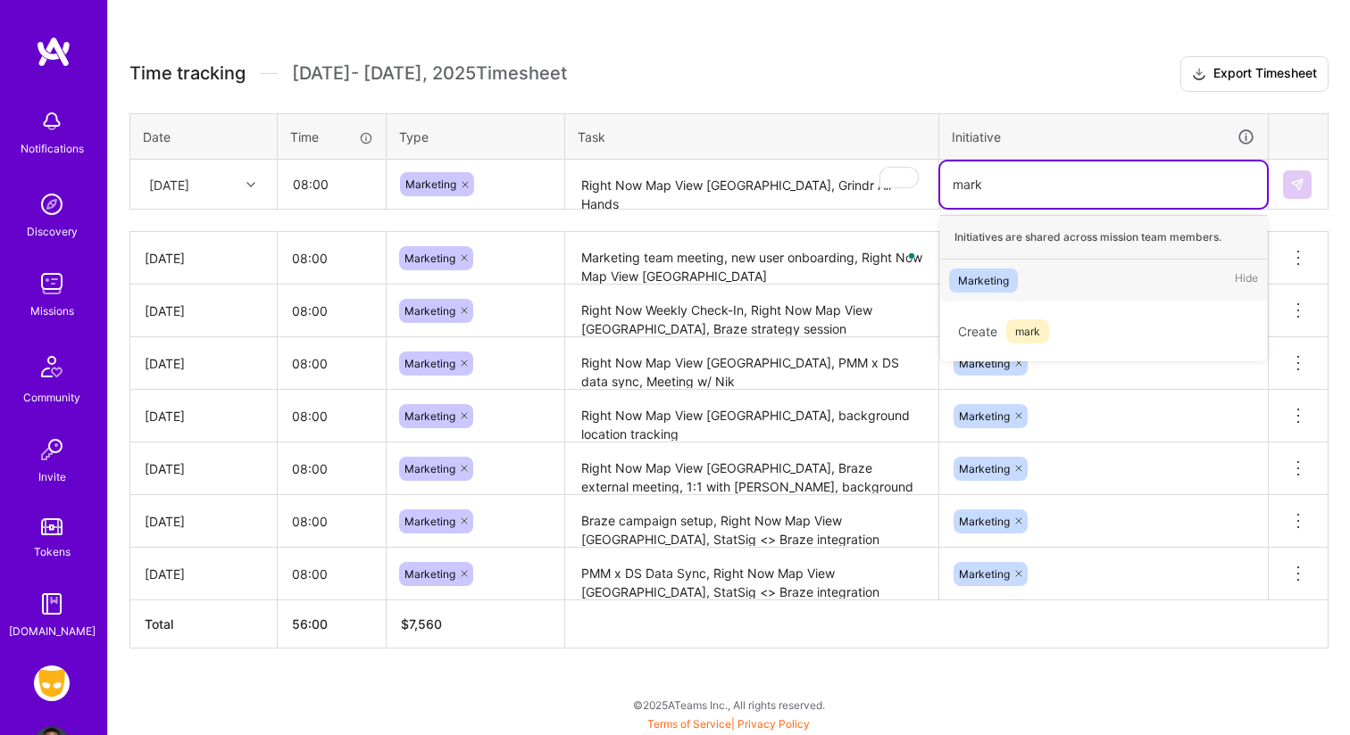
click at [1026, 276] on div "Marketing Hide" at bounding box center [1103, 281] width 327 height 42
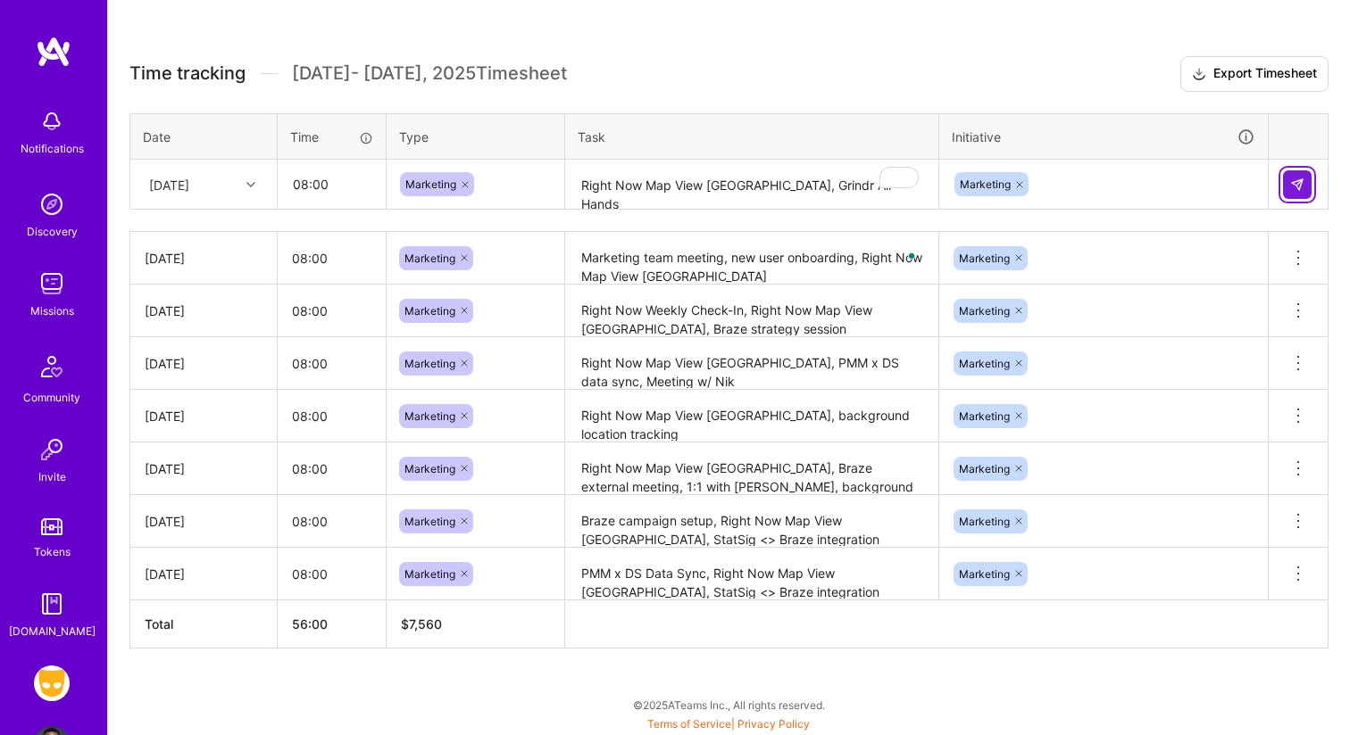
click at [1299, 191] on button at bounding box center [1297, 184] width 29 height 29
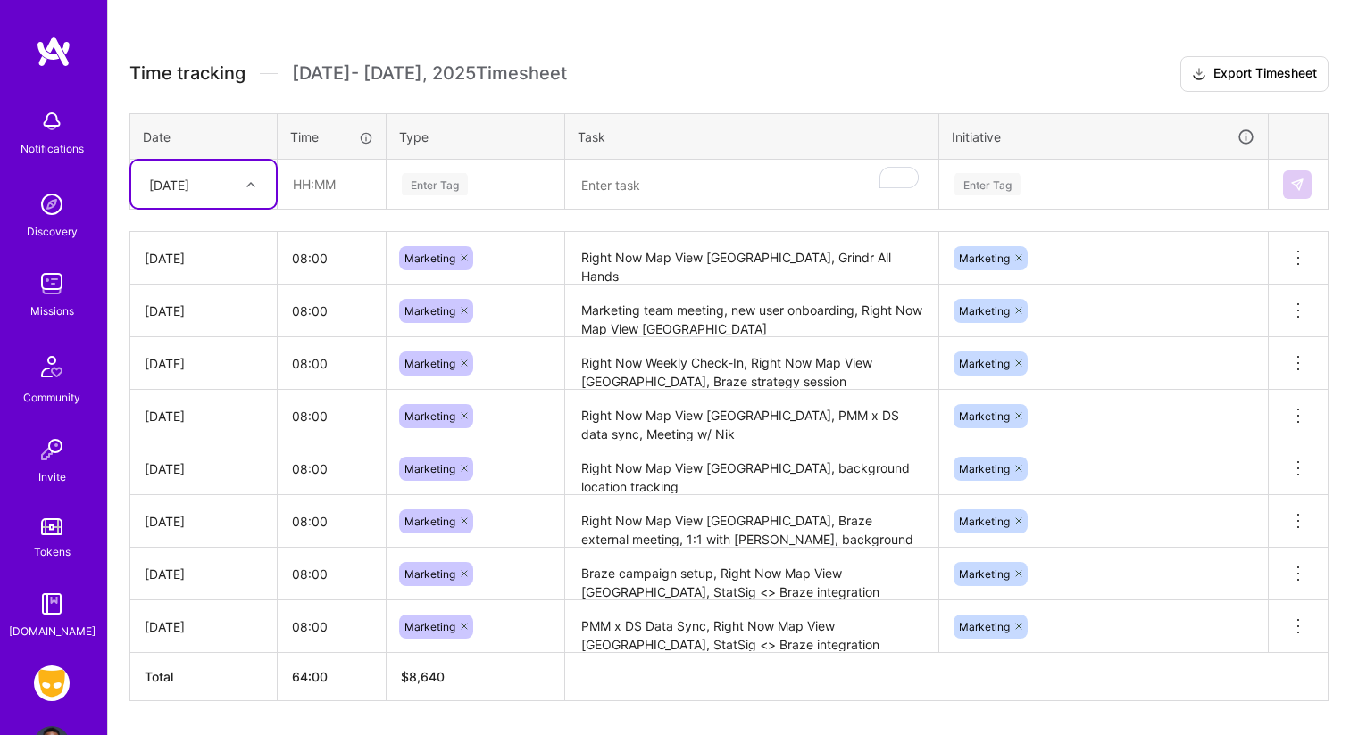
click at [261, 192] on div at bounding box center [253, 184] width 28 height 23
click at [1093, 114] on th "Initiative" at bounding box center [1103, 136] width 329 height 46
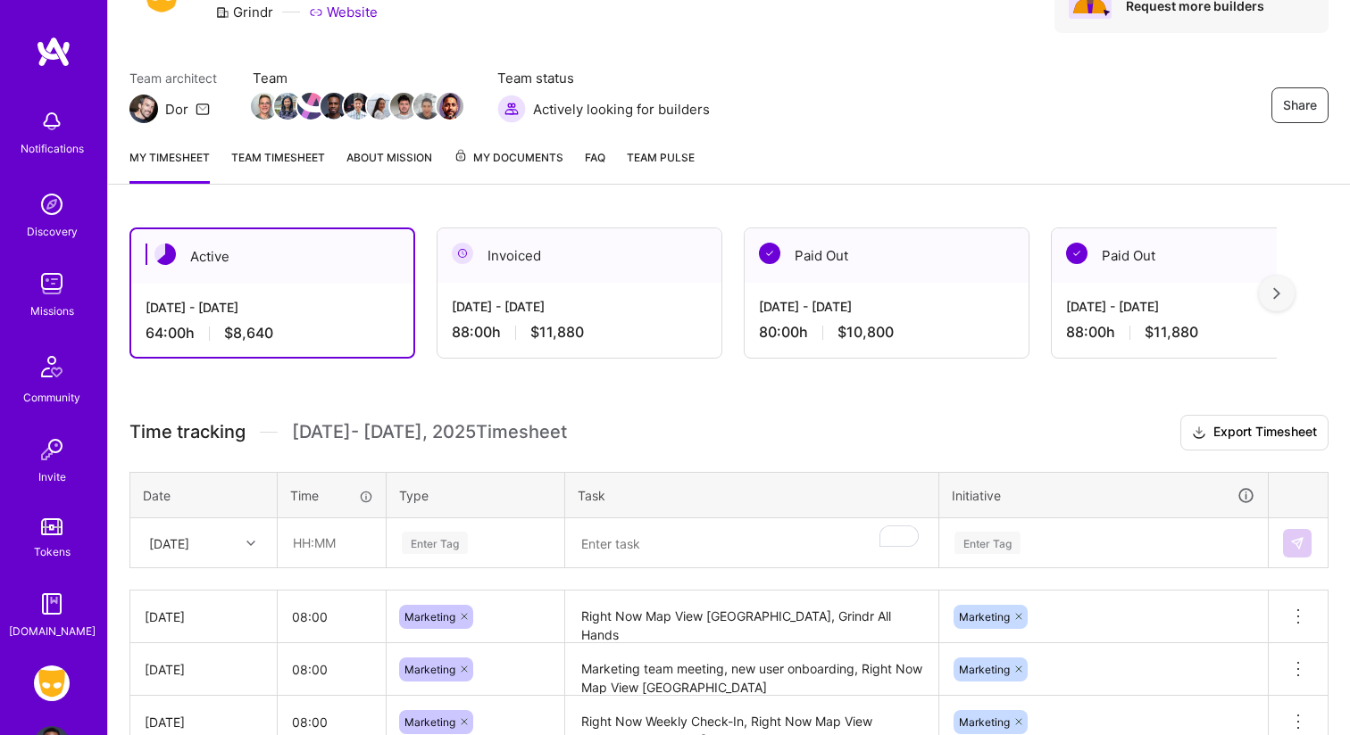
scroll to position [5, 0]
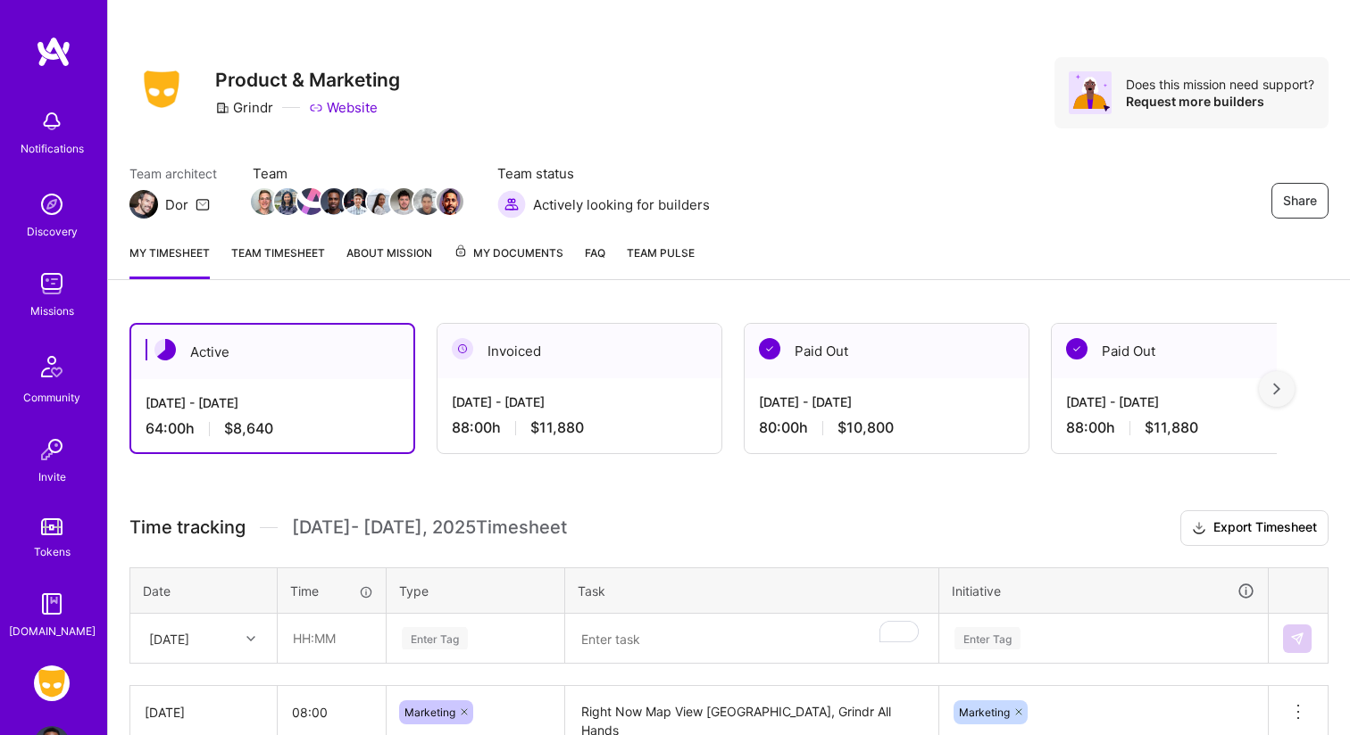
click at [307, 240] on div "My timesheet Team timesheet About Mission My Documents FAQ Team Pulse" at bounding box center [729, 254] width 1242 height 51
click at [305, 253] on link "Team timesheet" at bounding box center [278, 262] width 94 height 36
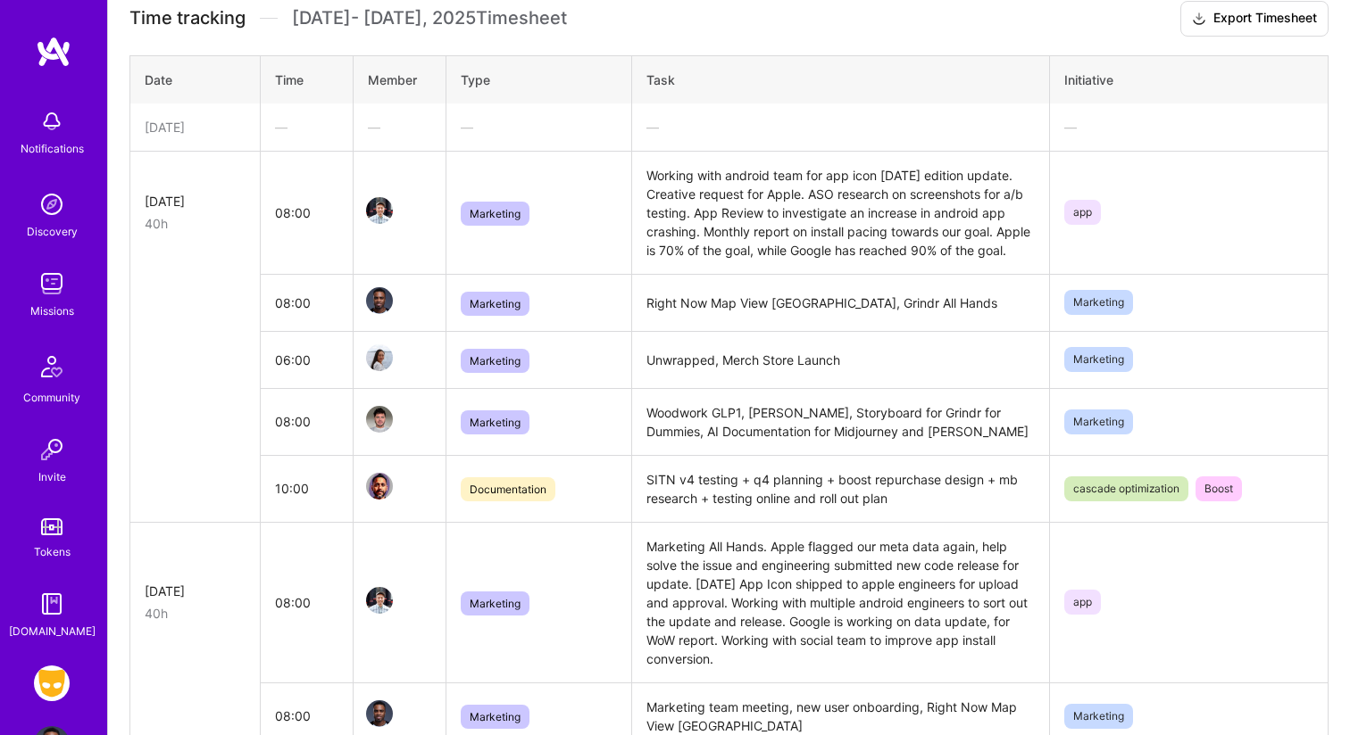
scroll to position [432, 0]
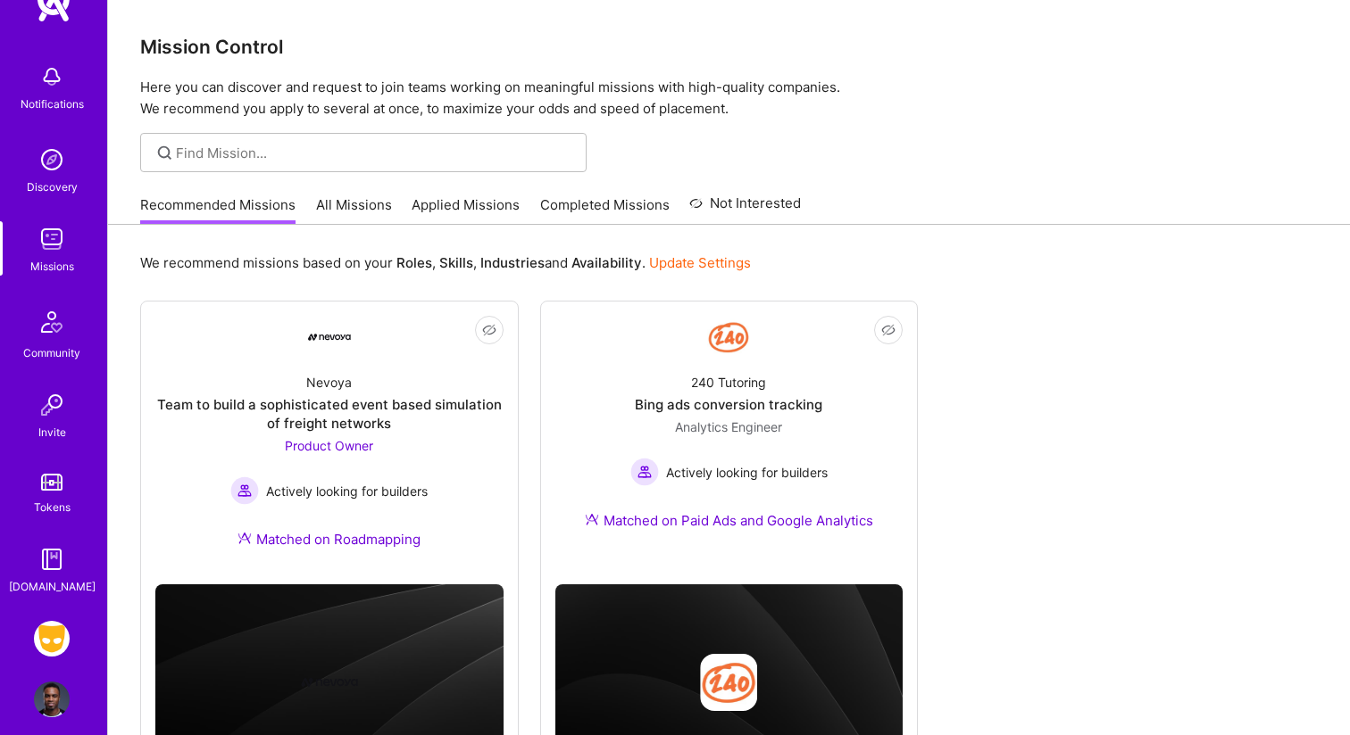
scroll to position [62, 0]
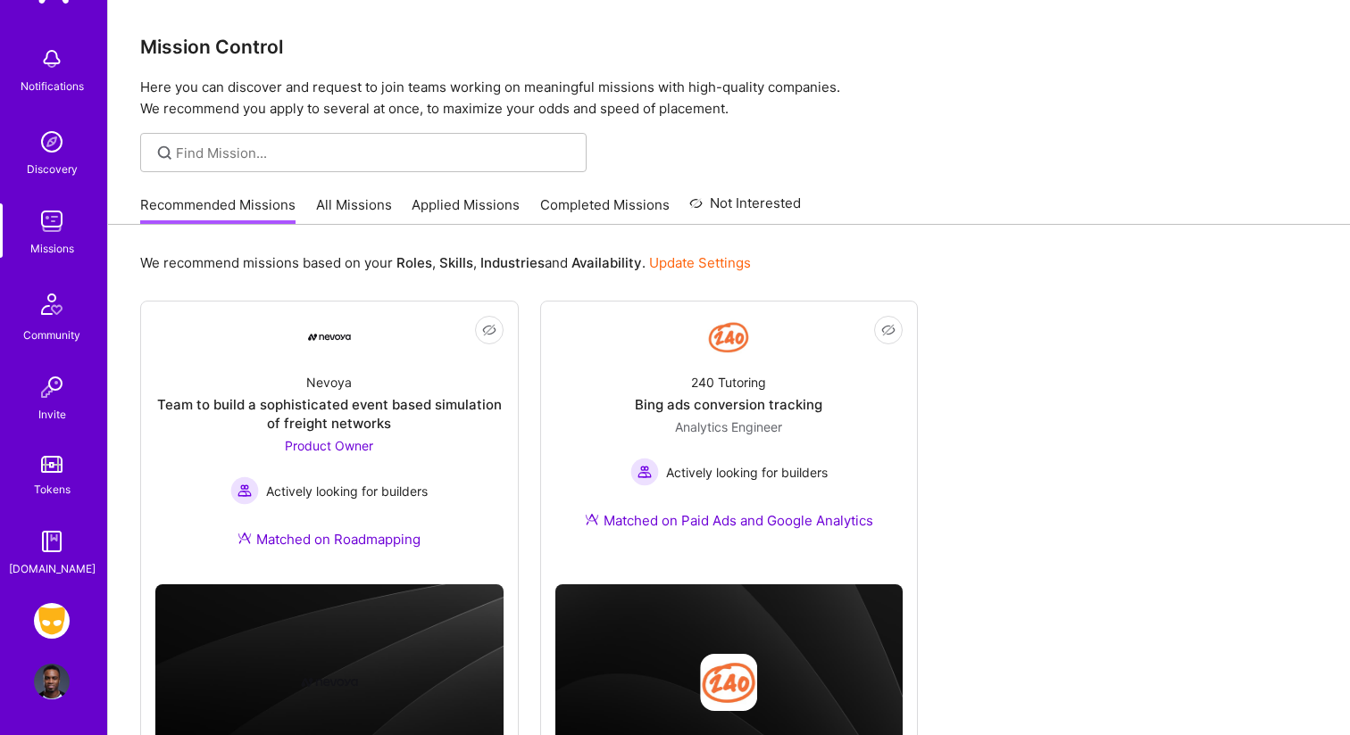
click at [66, 685] on img at bounding box center [52, 682] width 36 height 36
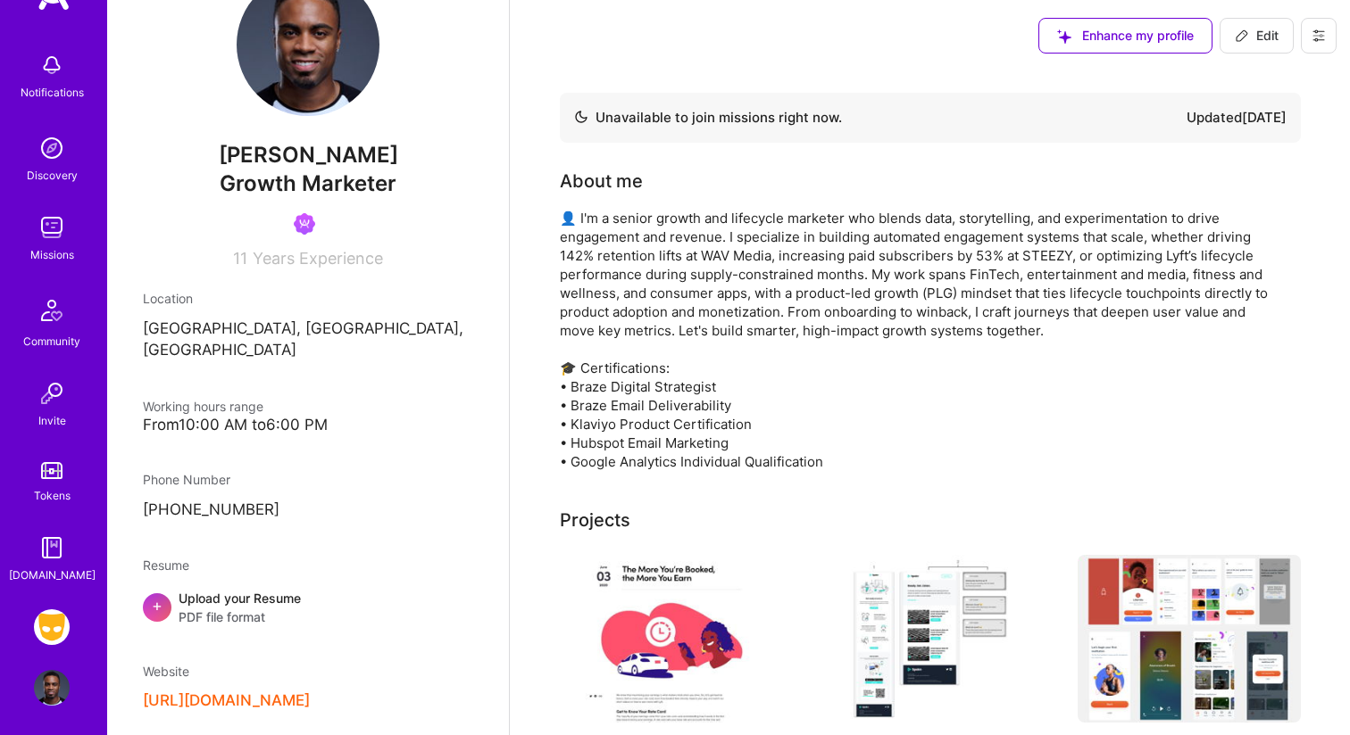
scroll to position [62, 0]
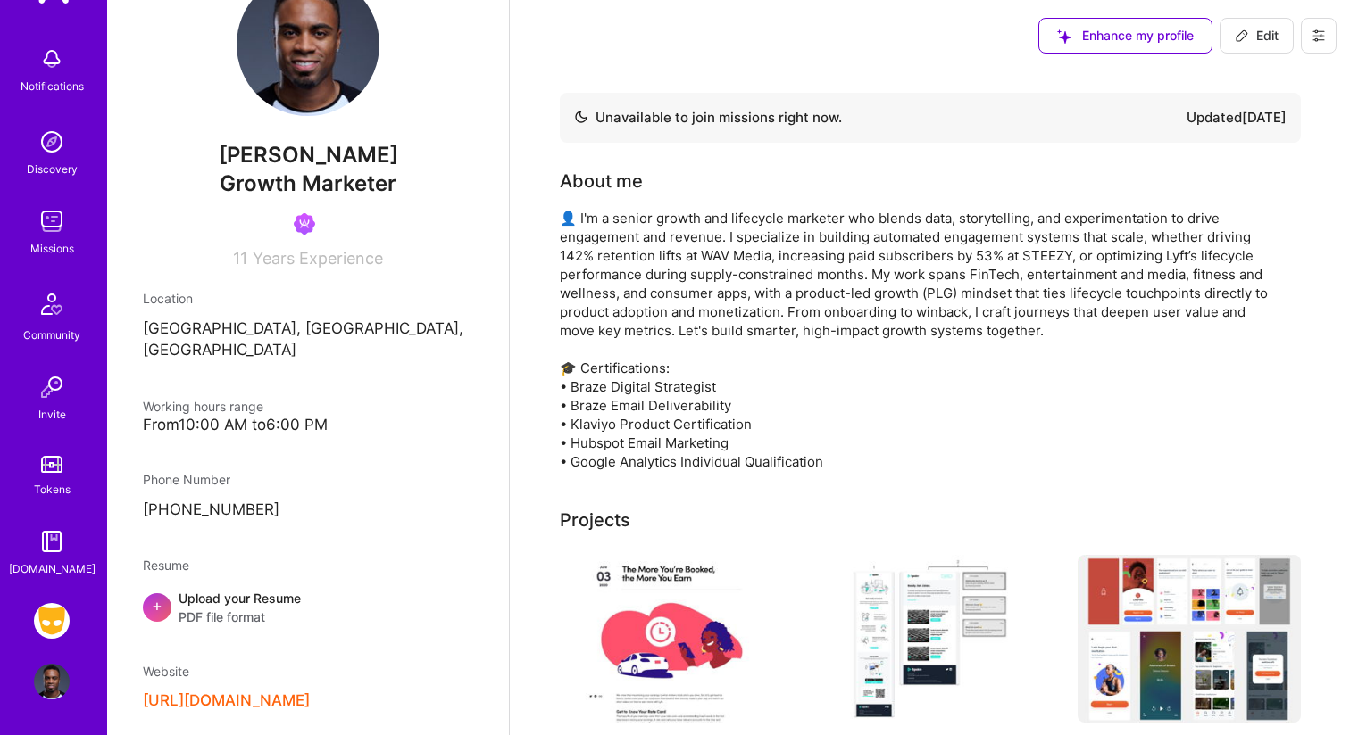
click at [53, 635] on img at bounding box center [52, 621] width 36 height 36
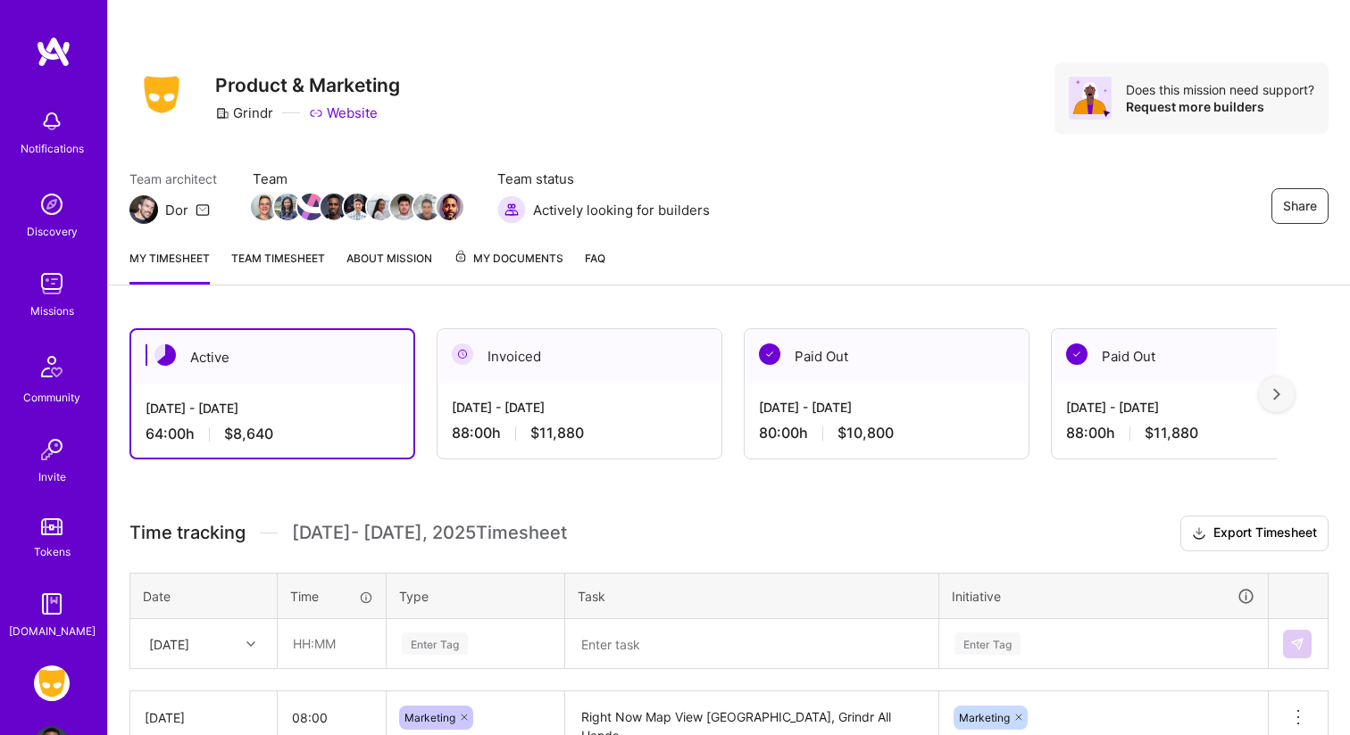
click at [271, 246] on div "My timesheet Team timesheet About Mission My Documents FAQ" at bounding box center [729, 260] width 1242 height 51
click at [282, 257] on link "Team timesheet" at bounding box center [278, 267] width 94 height 36
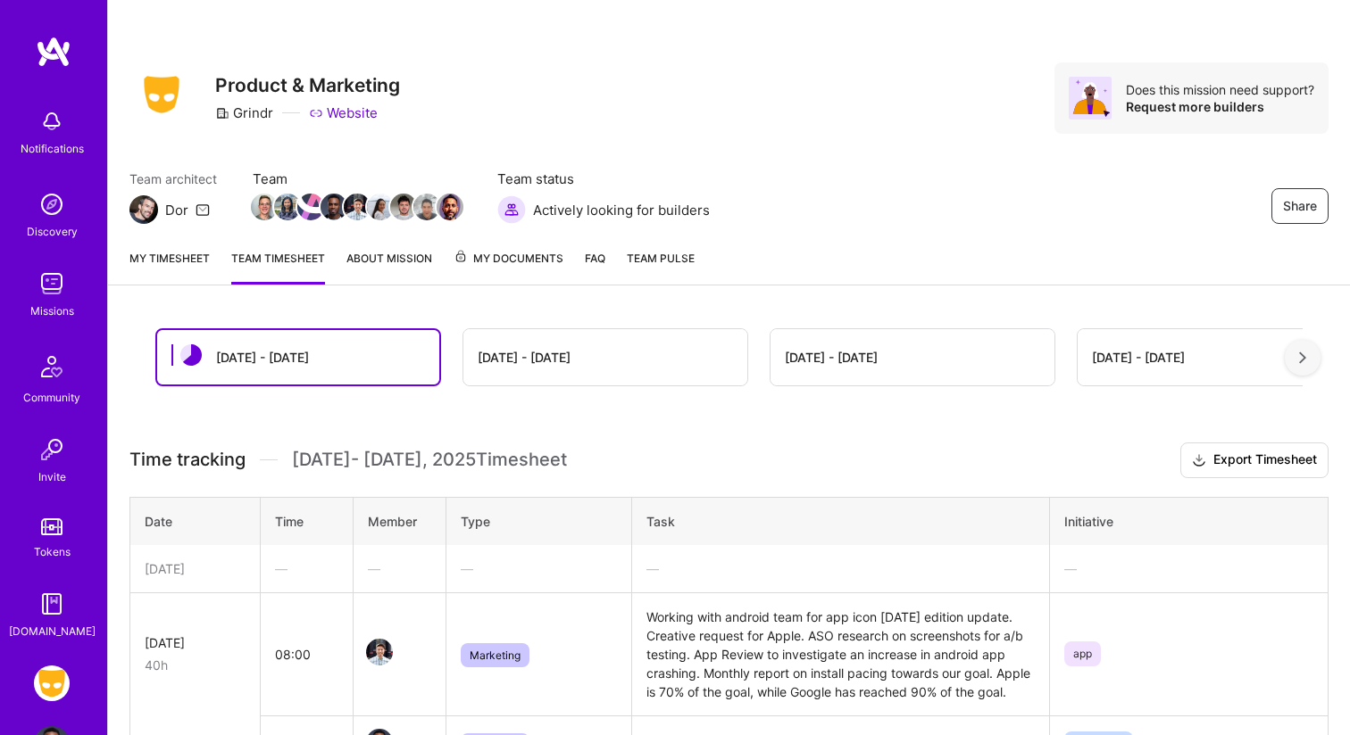
click at [159, 254] on link "My timesheet" at bounding box center [169, 267] width 80 height 36
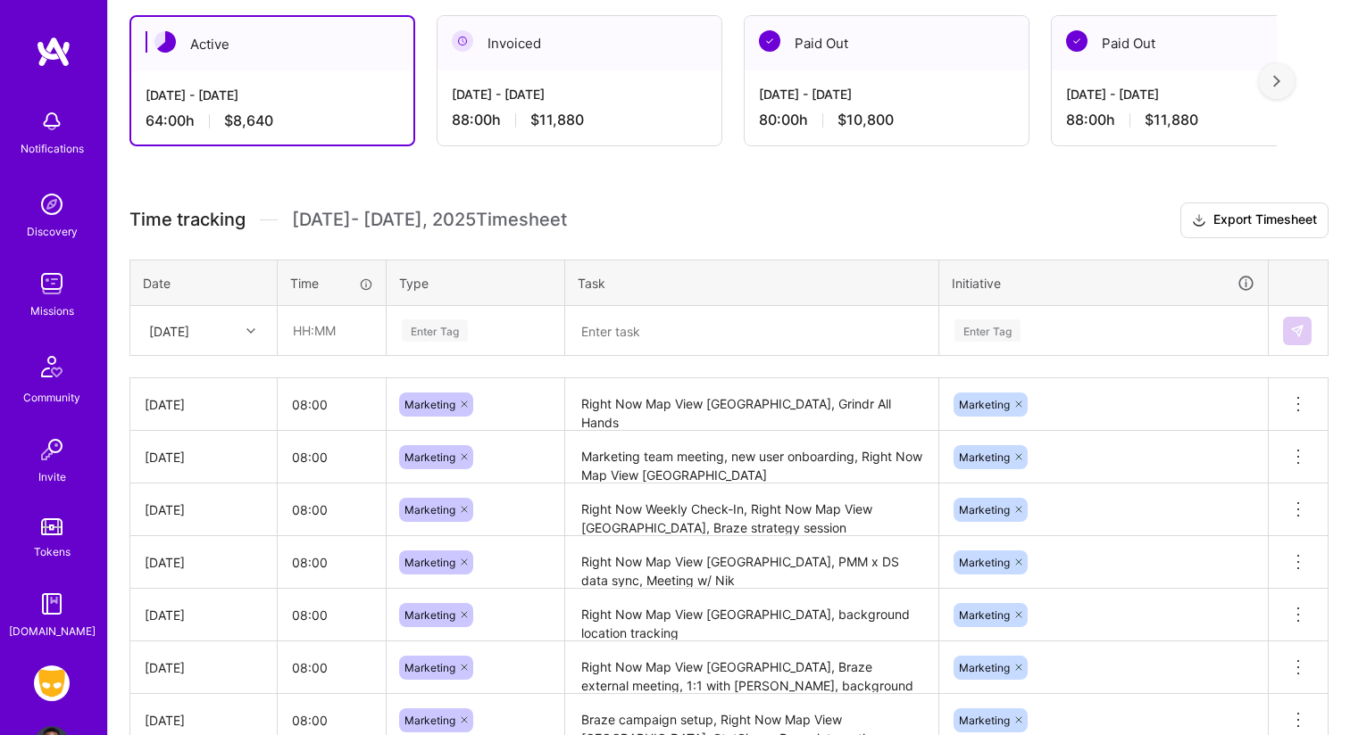
scroll to position [301, 0]
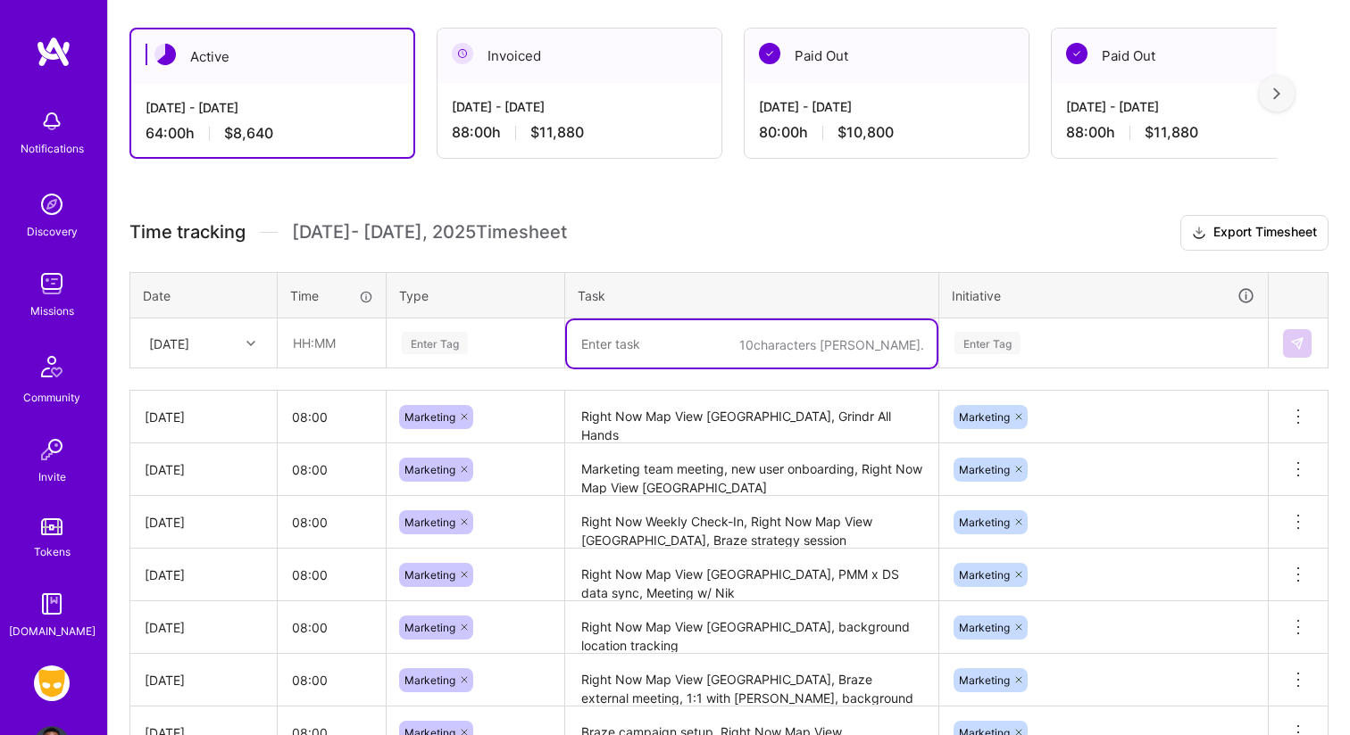
click at [663, 353] on textarea at bounding box center [752, 343] width 370 height 47
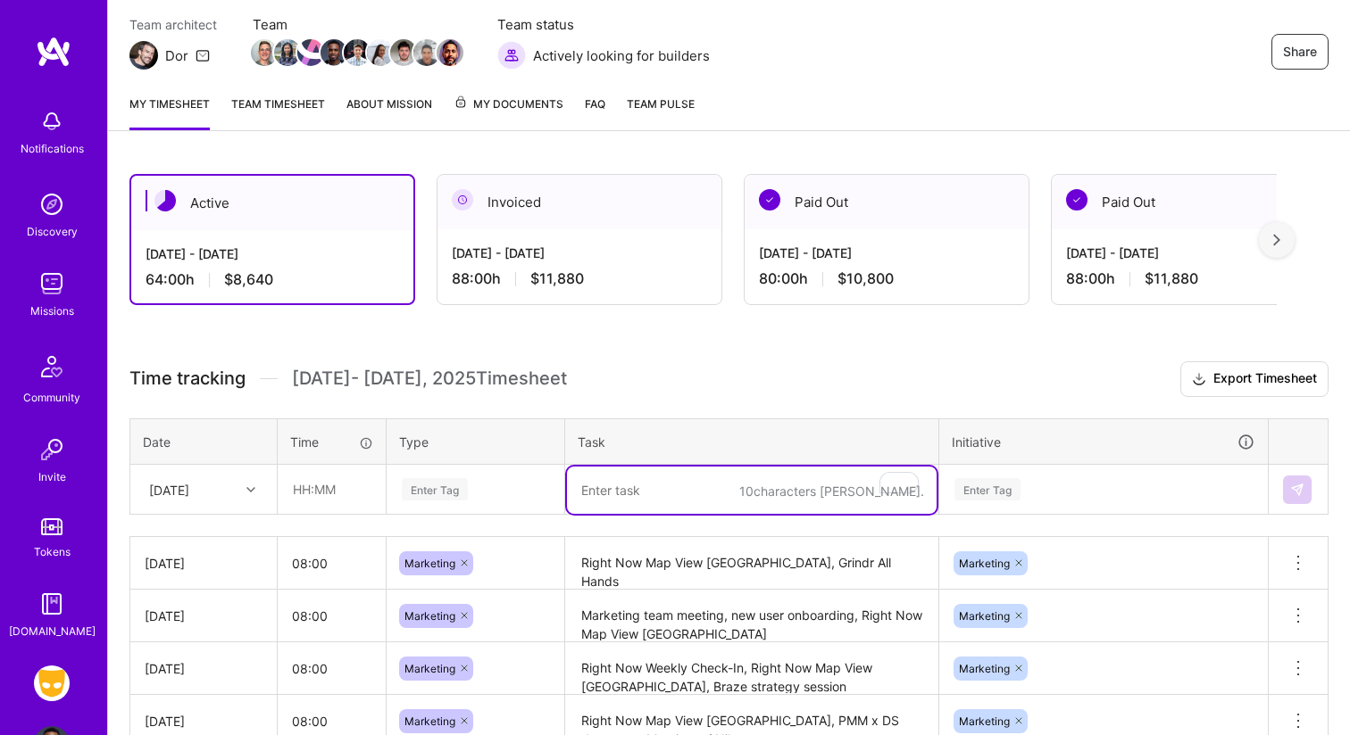
scroll to position [54, 0]
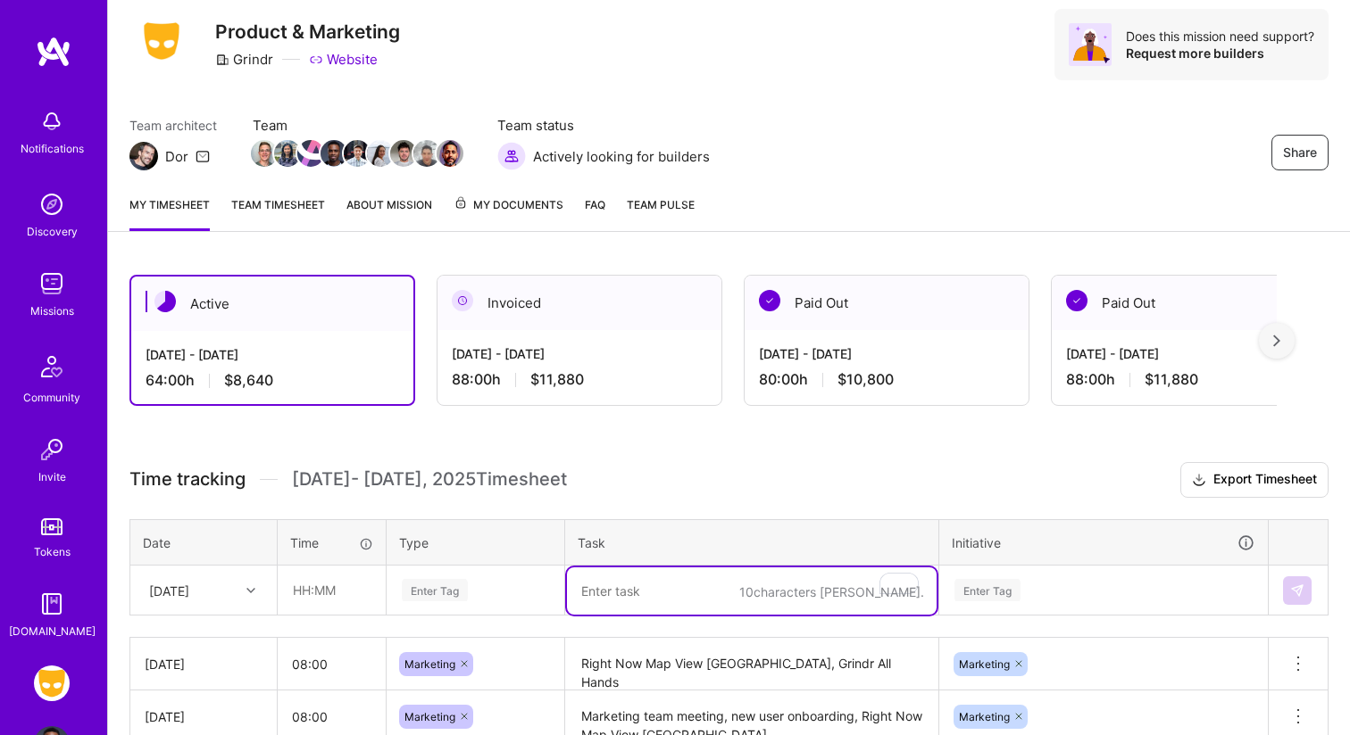
click at [283, 198] on link "Team timesheet" at bounding box center [278, 213] width 94 height 36
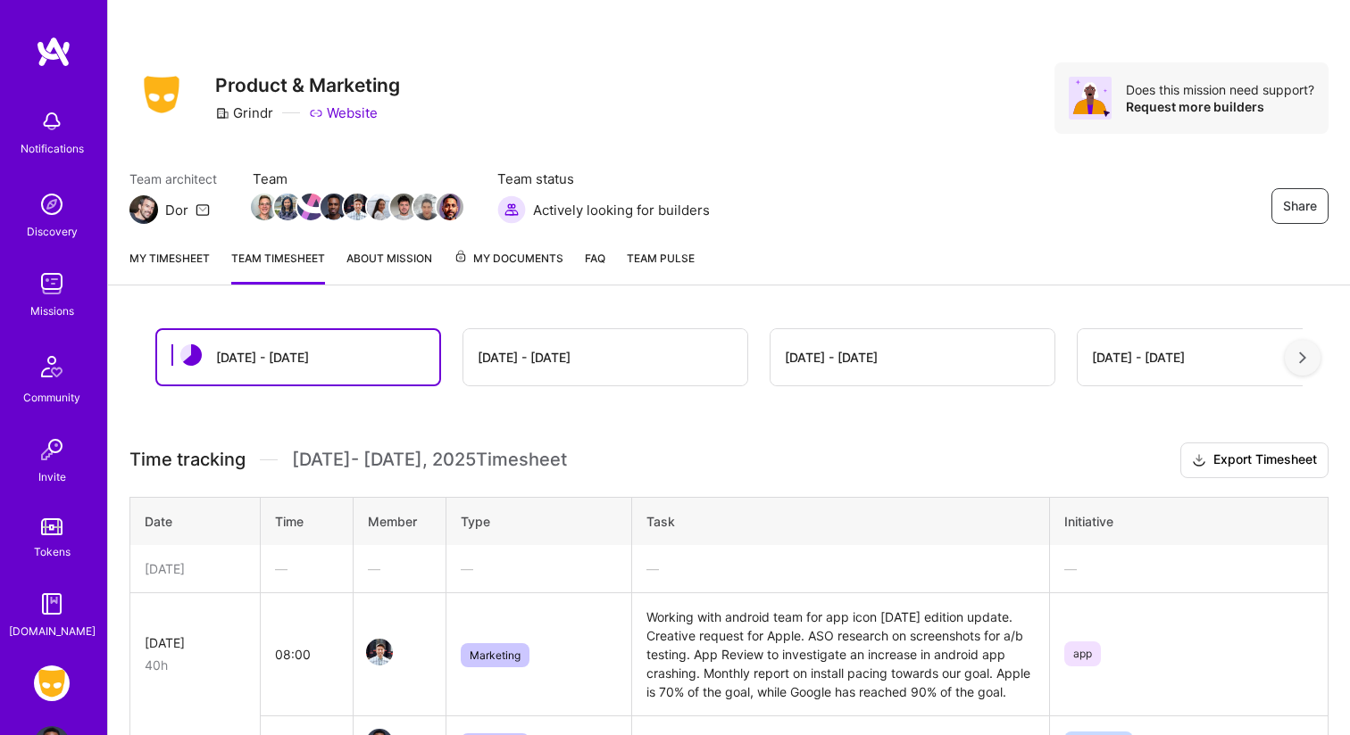
click at [207, 271] on link "My timesheet" at bounding box center [169, 267] width 80 height 36
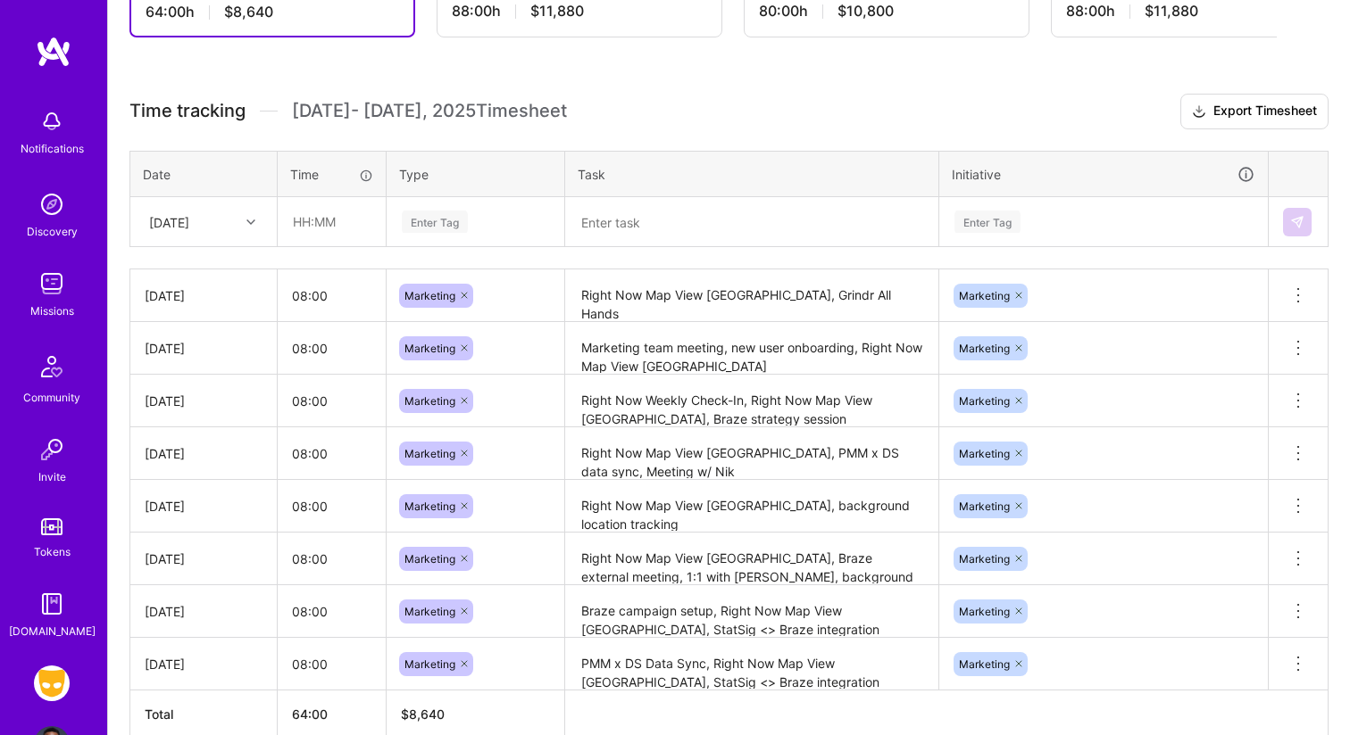
scroll to position [402, 0]
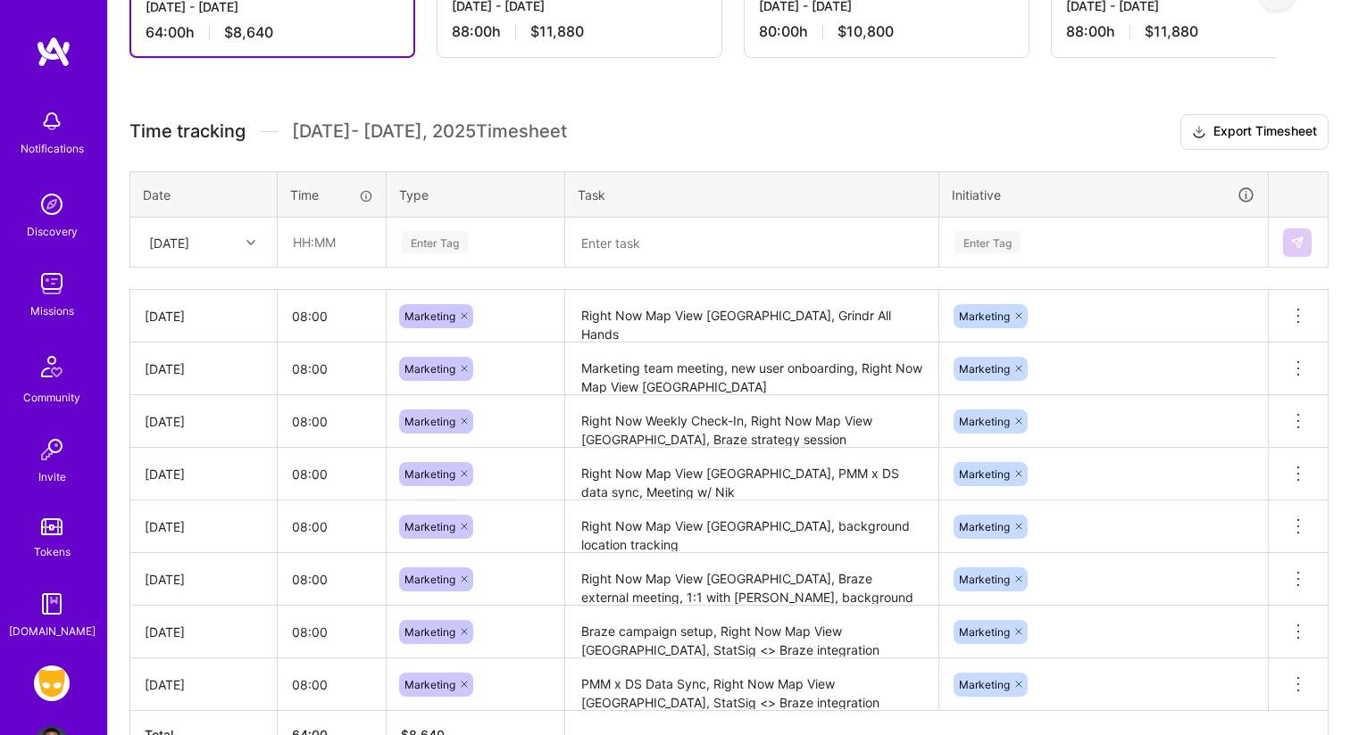
click at [446, 240] on div "Enter Tag" at bounding box center [435, 242] width 66 height 28
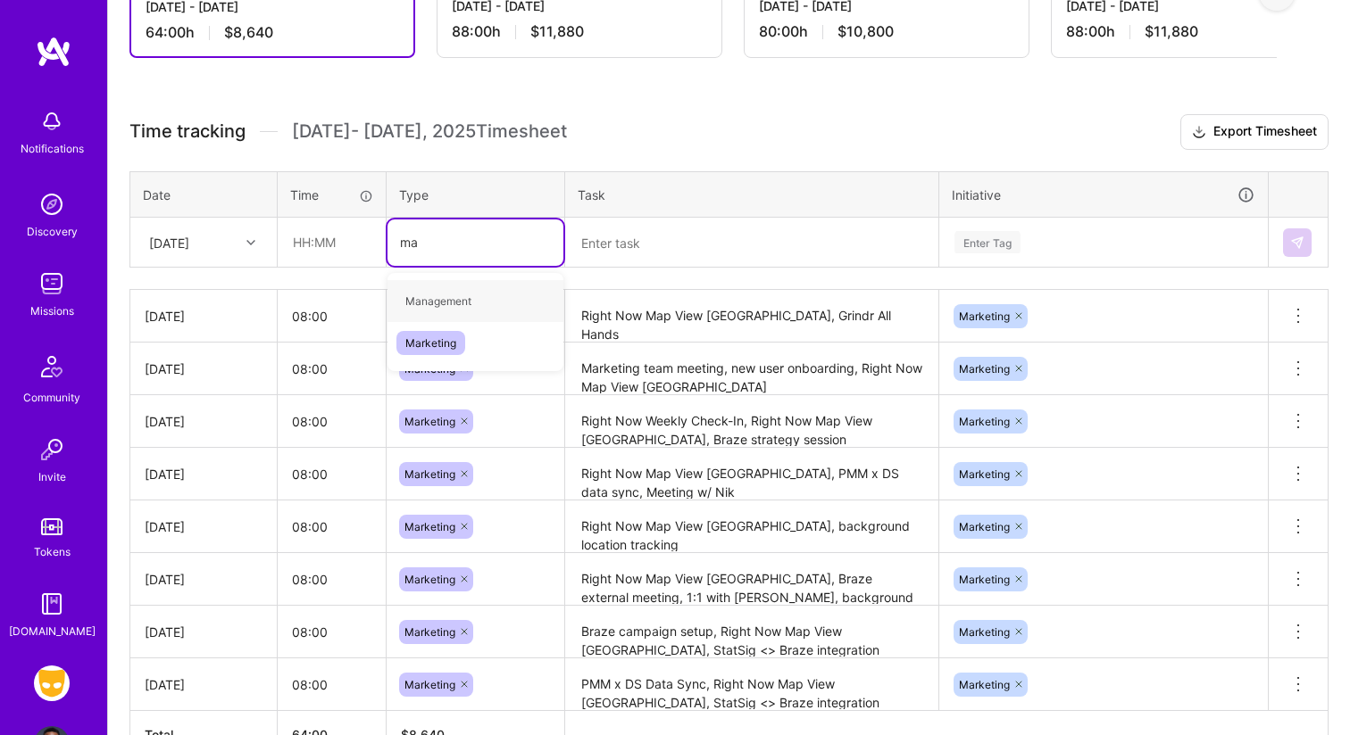
type input "mar"
click at [465, 300] on div "Marketing" at bounding box center [475, 301] width 176 height 42
click at [348, 249] on input "text" at bounding box center [331, 242] width 106 height 47
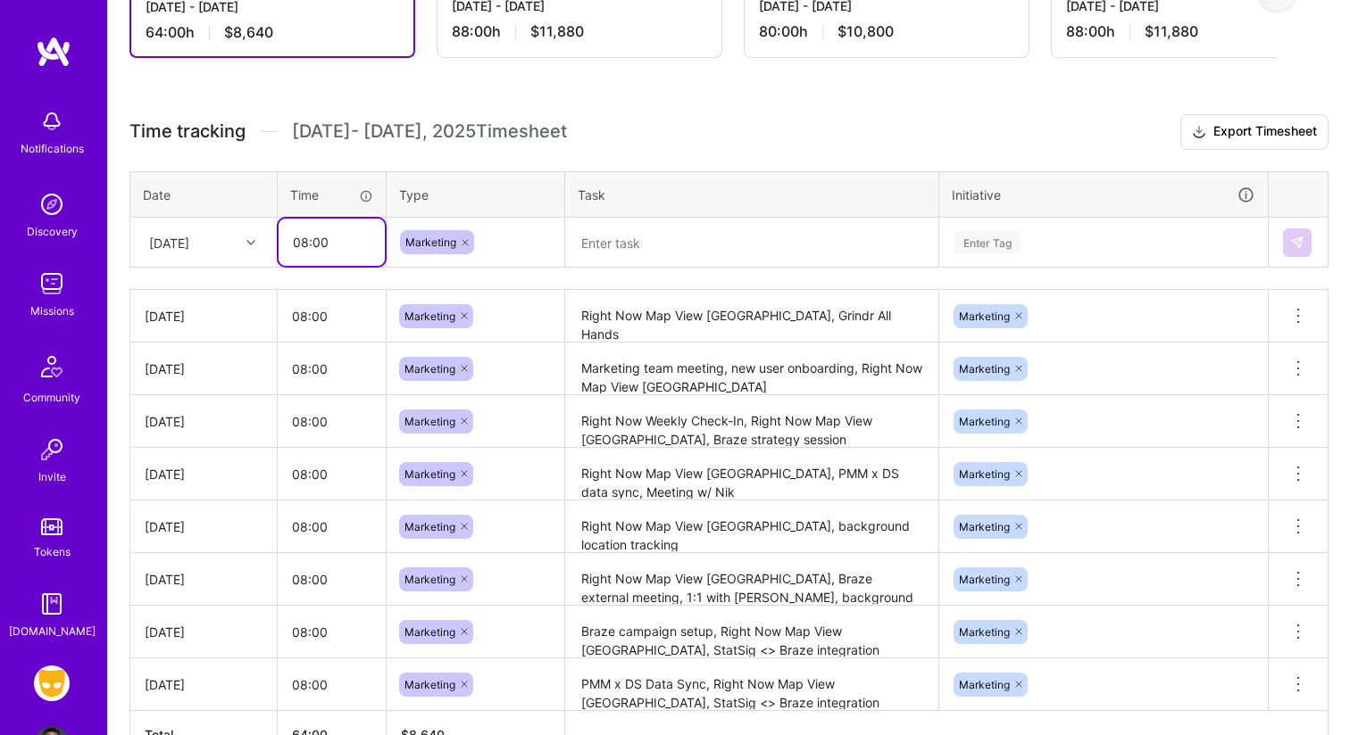
type input "08:00"
click at [618, 239] on textarea at bounding box center [752, 243] width 370 height 46
